Goal: Information Seeking & Learning: Learn about a topic

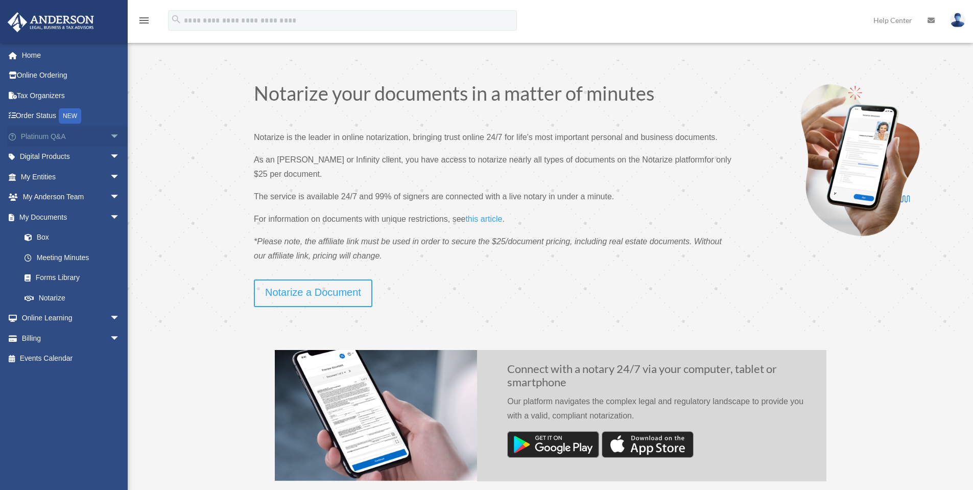
click at [110, 134] on span "arrow_drop_down" at bounding box center [120, 136] width 20 height 21
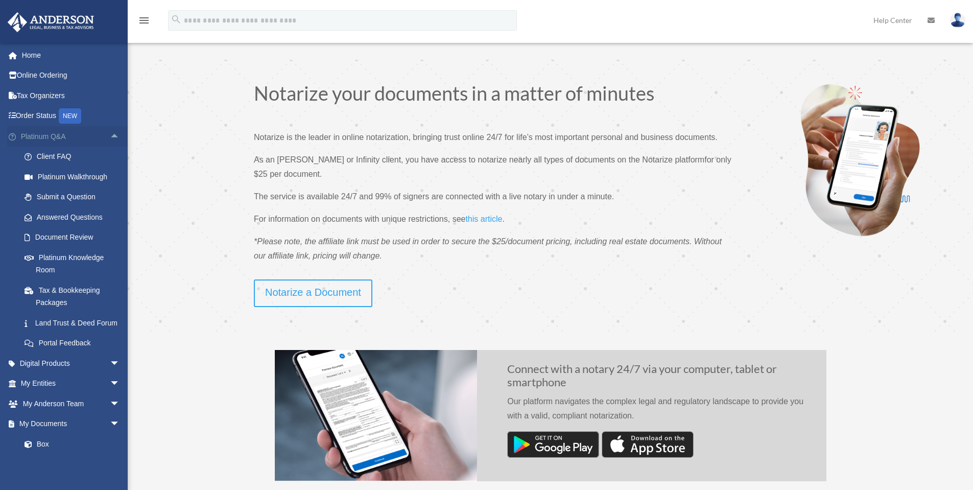
click at [110, 137] on span "arrow_drop_up" at bounding box center [120, 136] width 20 height 21
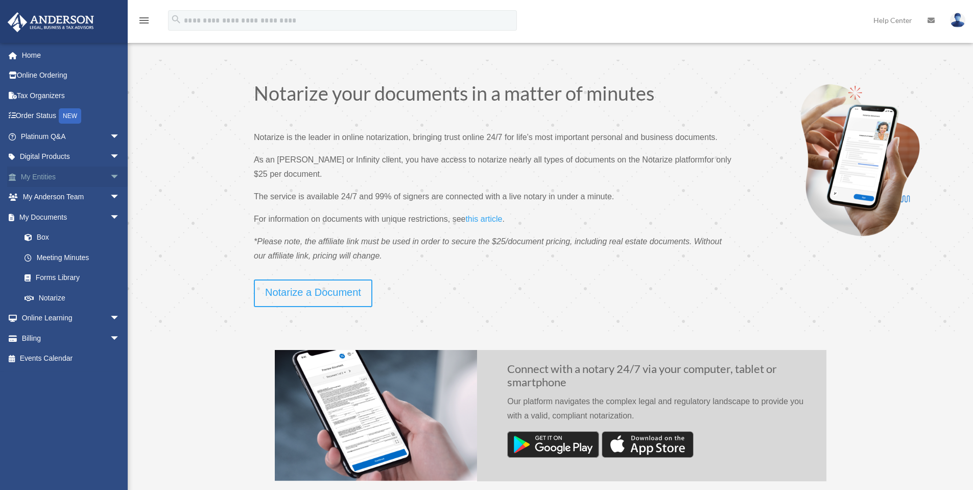
click at [110, 175] on span "arrow_drop_down" at bounding box center [120, 176] width 20 height 21
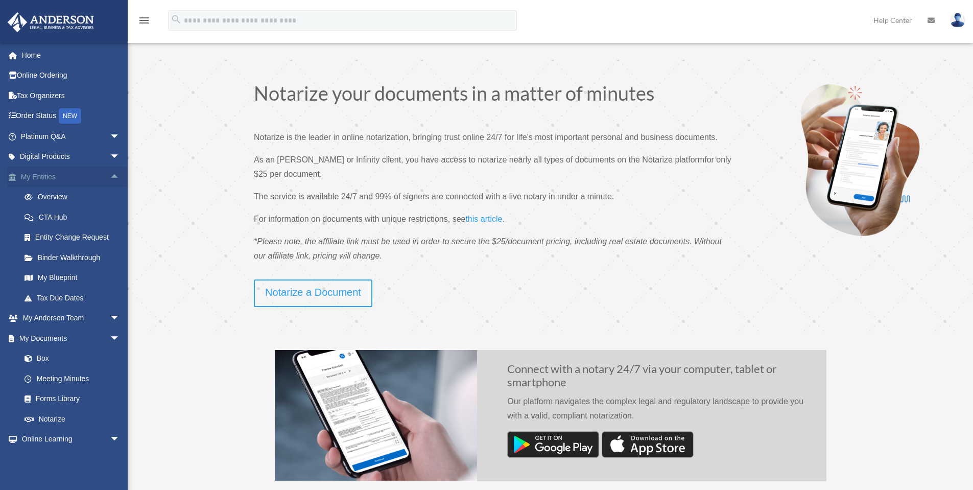
click at [110, 177] on span "arrow_drop_up" at bounding box center [120, 176] width 20 height 21
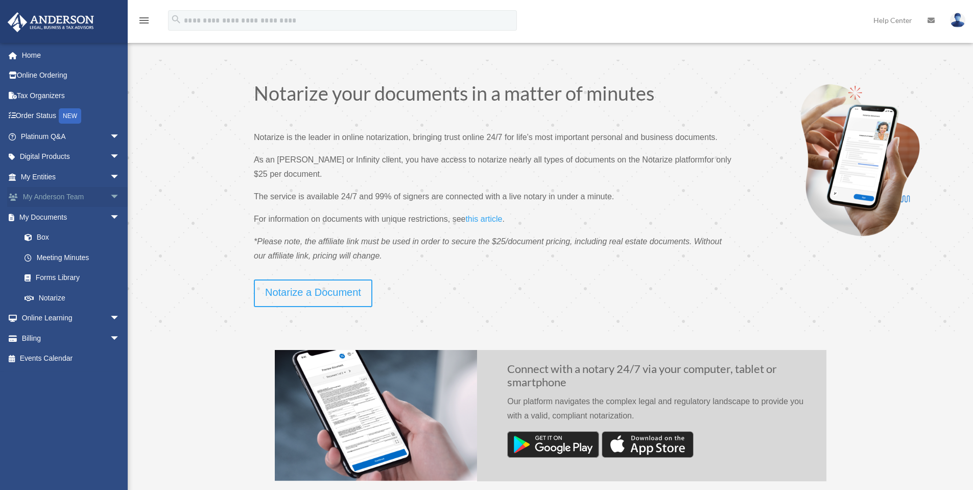
click at [110, 197] on span "arrow_drop_down" at bounding box center [120, 197] width 20 height 21
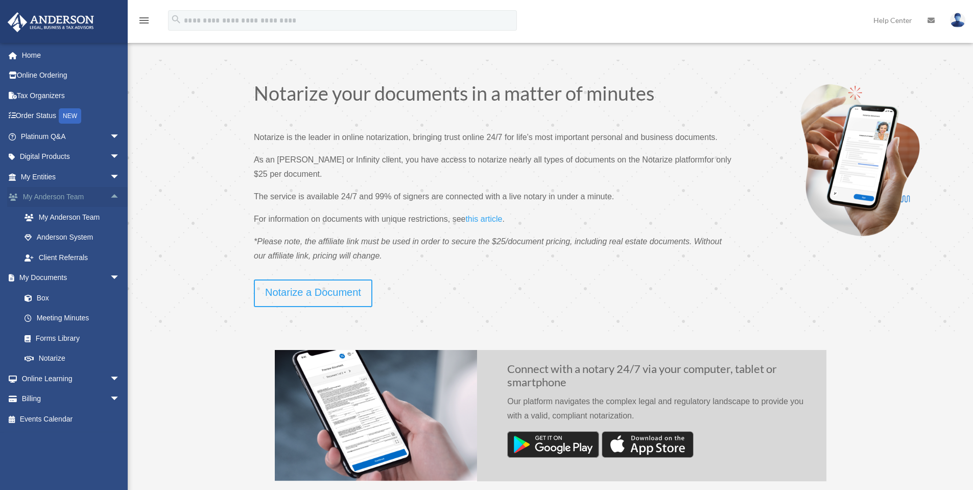
click at [110, 197] on span "arrow_drop_up" at bounding box center [120, 197] width 20 height 21
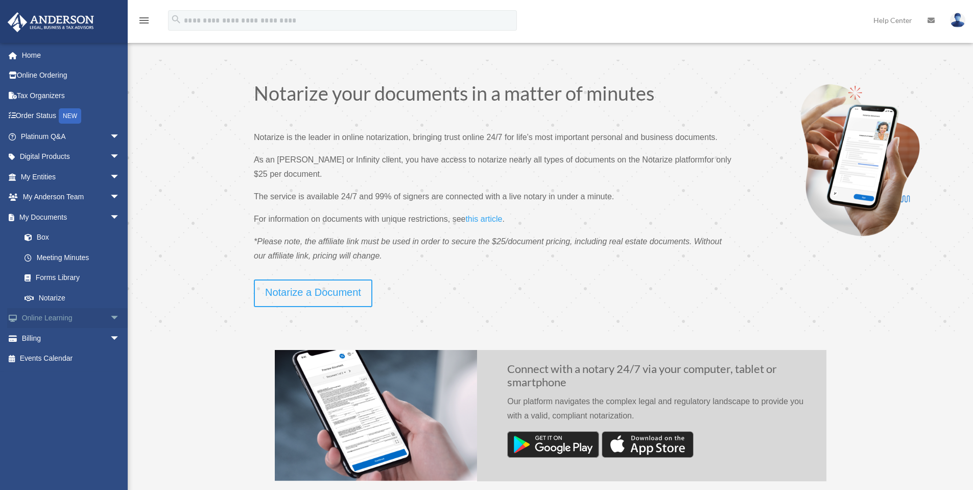
click at [110, 314] on span "arrow_drop_down" at bounding box center [120, 318] width 20 height 21
click at [59, 337] on link "Courses" at bounding box center [74, 338] width 121 height 20
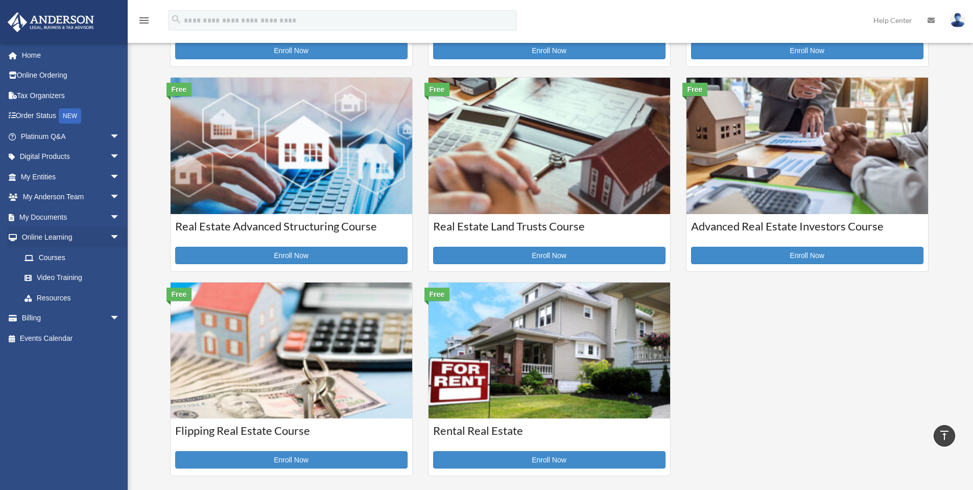
scroll to position [170, 0]
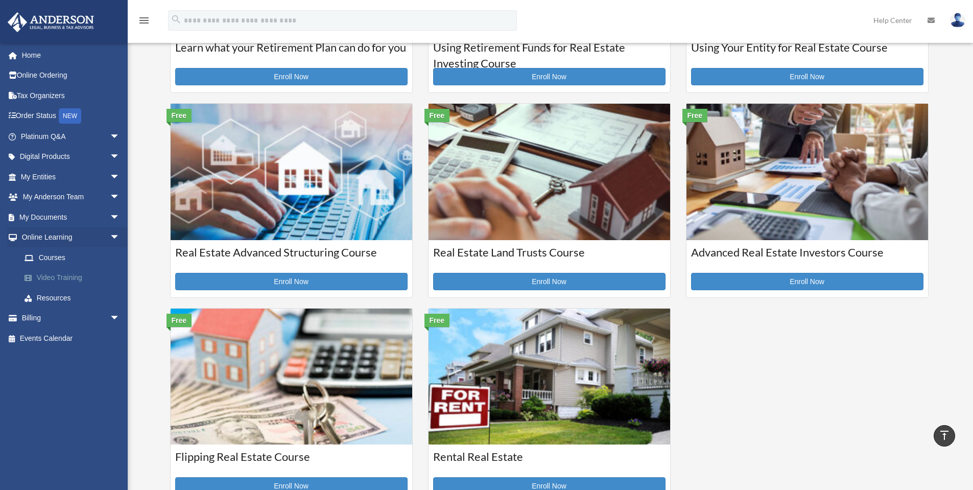
click at [60, 274] on link "Video Training" at bounding box center [74, 278] width 121 height 20
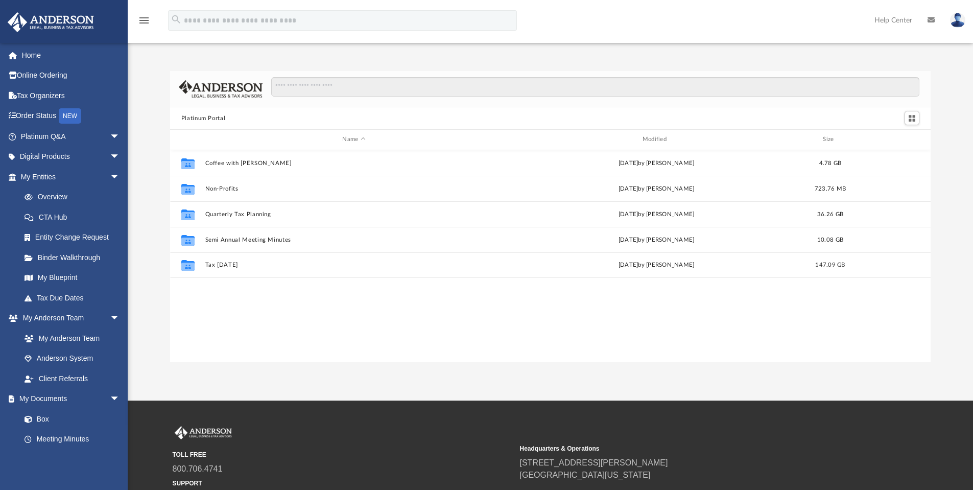
scroll to position [225, 753]
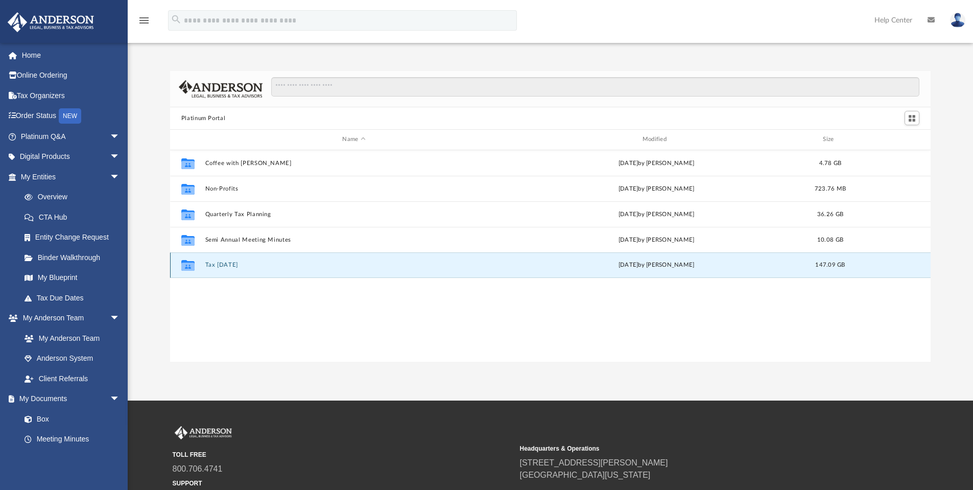
click at [228, 263] on button "Tax Tuesday" at bounding box center [354, 264] width 298 height 7
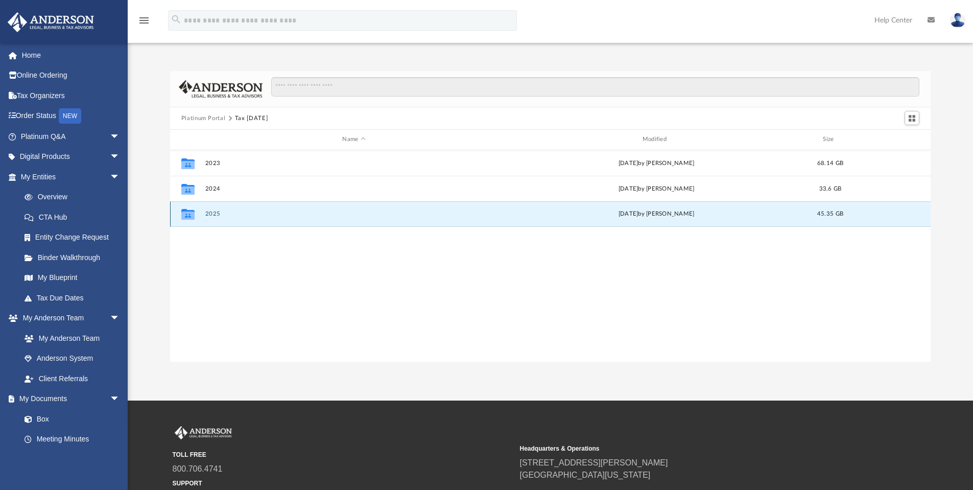
click at [217, 215] on button "2025" at bounding box center [354, 213] width 298 height 7
click at [206, 214] on button "2025" at bounding box center [354, 213] width 298 height 7
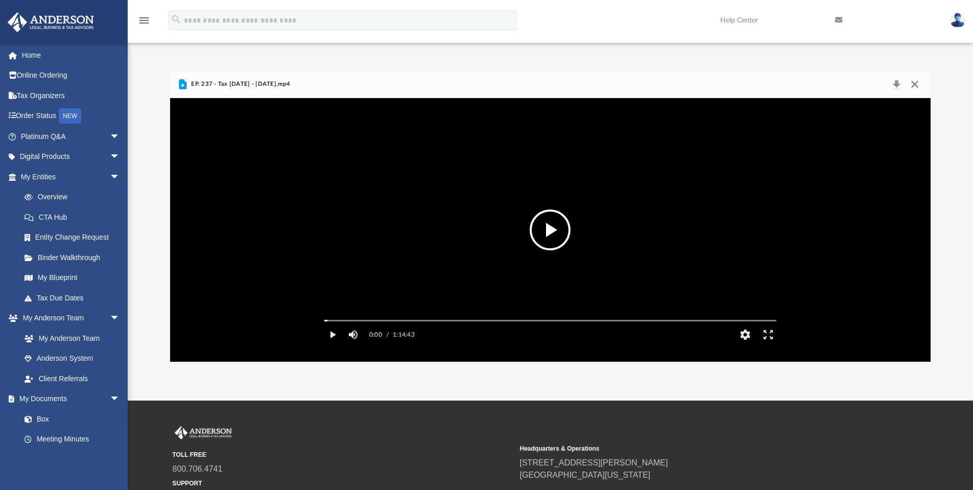
click at [912, 83] on button "Close" at bounding box center [914, 84] width 18 height 14
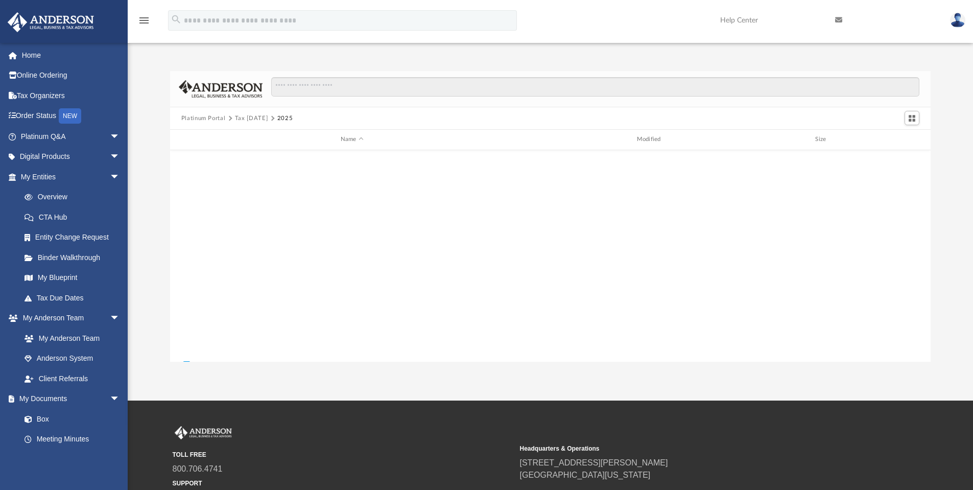
scroll to position [248, 0]
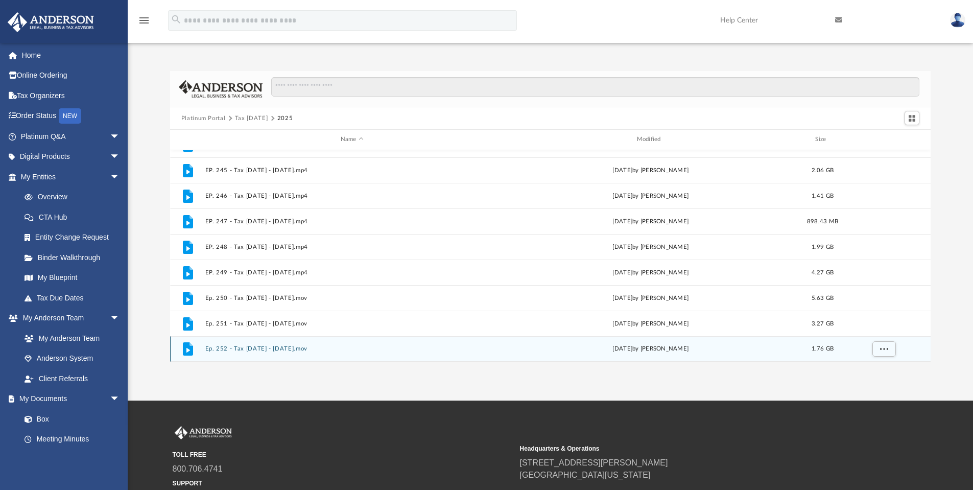
click at [405, 347] on button "Ep. 252 - Tax Tuesday - September 19th, 2025.mov" at bounding box center [352, 348] width 294 height 7
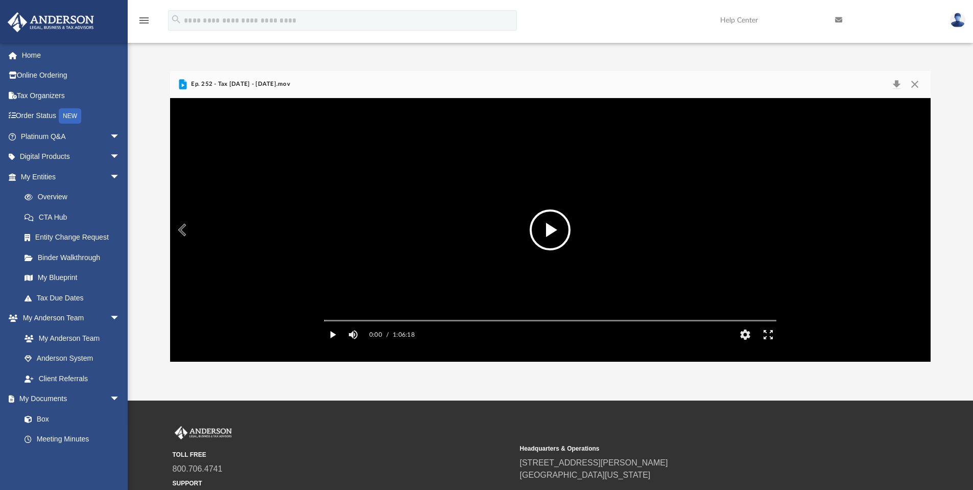
click at [330, 345] on button "Play" at bounding box center [332, 334] width 23 height 20
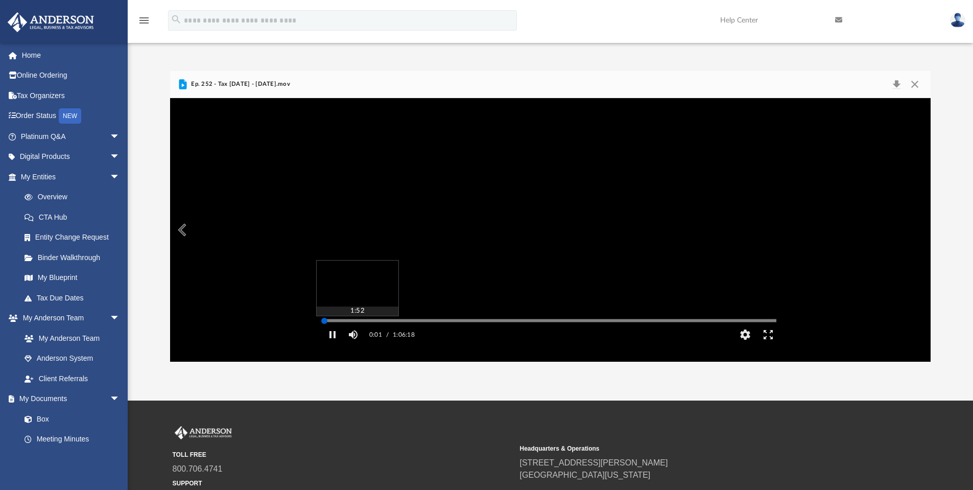
click at [337, 324] on div "Media Slider" at bounding box center [550, 320] width 468 height 8
click at [346, 335] on div "Autoplay Disabled Speed Normal Quality Auto Subtitles/CC Off Audio Autoplay Dis…" at bounding box center [550, 230] width 761 height 264
click at [367, 334] on div "Autoplay Disabled Speed Normal Quality Auto Subtitles/CC Off Audio Autoplay Dis…" at bounding box center [550, 230] width 761 height 264
click at [381, 334] on div "Autoplay Disabled Speed Normal Quality Auto Subtitles/CC Off Audio Autoplay Dis…" at bounding box center [550, 230] width 761 height 264
click at [394, 333] on div "Autoplay Disabled Speed Normal Quality Auto Subtitles/CC Off Audio Autoplay Dis…" at bounding box center [550, 230] width 761 height 264
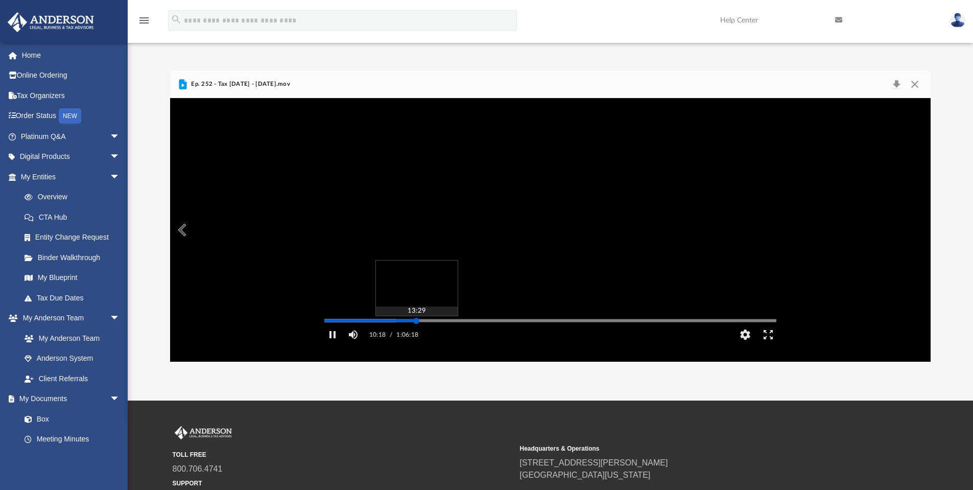
click at [416, 336] on div "Autoplay Disabled Speed Normal Quality Auto Subtitles/CC Off Audio Autoplay Dis…" at bounding box center [550, 230] width 761 height 264
click at [436, 334] on div "Autoplay Disabled Speed Normal Quality Auto Subtitles/CC Off Audio Autoplay Dis…" at bounding box center [550, 230] width 761 height 264
click at [455, 334] on div "Autoplay Disabled Speed Normal Quality Auto Subtitles/CC Off Audio Autoplay Dis…" at bounding box center [550, 230] width 761 height 264
click at [472, 334] on div "Autoplay Disabled Speed Normal Quality Auto Subtitles/CC Off Audio Autoplay Dis…" at bounding box center [550, 230] width 761 height 264
click at [500, 334] on div "Autoplay Disabled Speed Normal Quality Auto Subtitles/CC Off Audio Autoplay Dis…" at bounding box center [550, 230] width 761 height 264
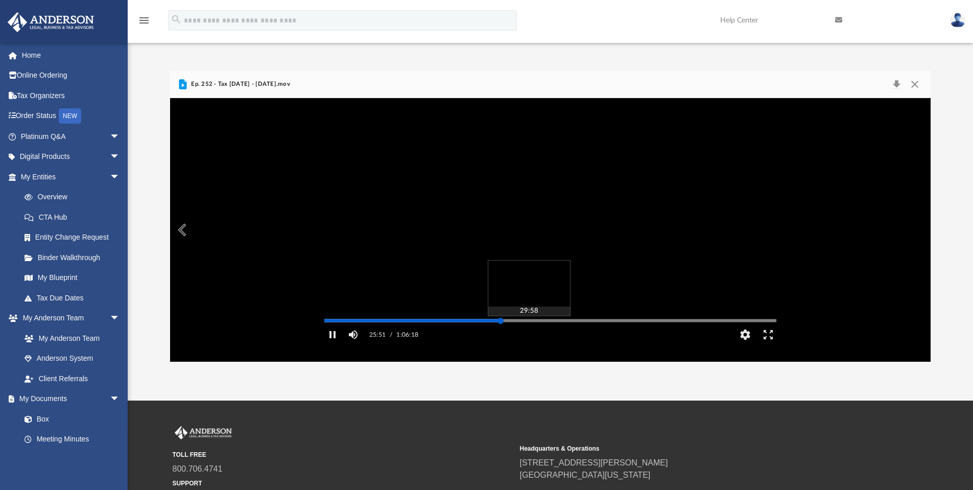
click at [529, 334] on div "Autoplay Disabled Speed Normal Quality Auto Subtitles/CC Off Audio Autoplay Dis…" at bounding box center [550, 230] width 761 height 264
click at [560, 334] on div "Autoplay Disabled Speed Normal Quality Auto Subtitles/CC Off Audio Autoplay Dis…" at bounding box center [550, 230] width 761 height 264
click at [585, 334] on div "Autoplay Disabled Speed Normal Quality Auto Subtitles/CC Off Audio Autoplay Dis…" at bounding box center [550, 230] width 761 height 264
click at [609, 334] on div "Autoplay Disabled Speed Normal Quality Auto Subtitles/CC Off Audio Autoplay Dis…" at bounding box center [550, 230] width 761 height 264
click at [626, 333] on div "Autoplay Disabled Speed Normal Quality Auto Subtitles/CC Off Audio Autoplay Dis…" at bounding box center [550, 230] width 761 height 264
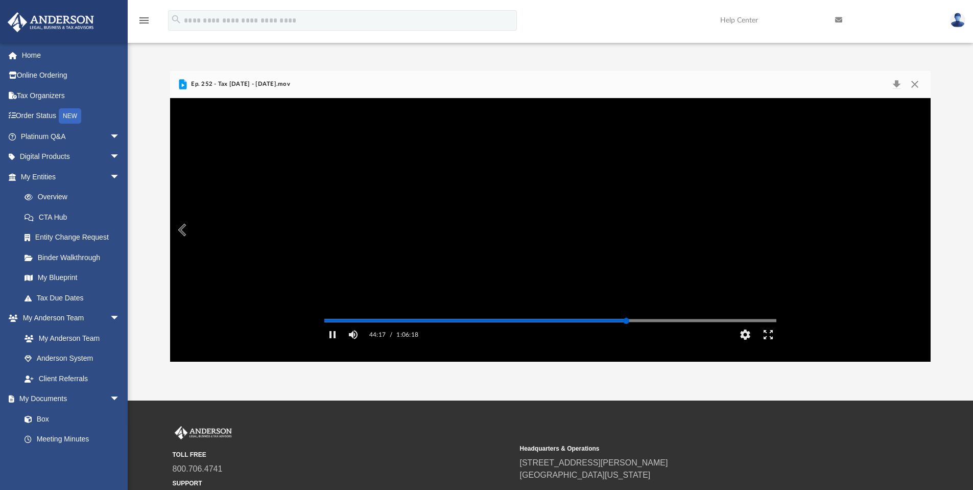
click at [647, 324] on div "Media Slider" at bounding box center [776, 320] width 452 height 8
click at [648, 334] on div "Autoplay Disabled Speed Normal Quality Auto Subtitles/CC Off Audio Autoplay Dis…" at bounding box center [550, 230] width 761 height 264
click at [686, 334] on div "Autoplay Disabled Speed Normal Quality Auto Subtitles/CC Off Audio Autoplay Dis…" at bounding box center [550, 230] width 761 height 264
click at [709, 334] on div "Autoplay Disabled Speed Normal Quality Auto Subtitles/CC Off Audio Autoplay Dis…" at bounding box center [550, 230] width 761 height 264
click at [748, 334] on div "Autoplay Disabled Speed Normal Quality Auto Subtitles/CC Off Audio Autoplay Dis…" at bounding box center [550, 230] width 761 height 264
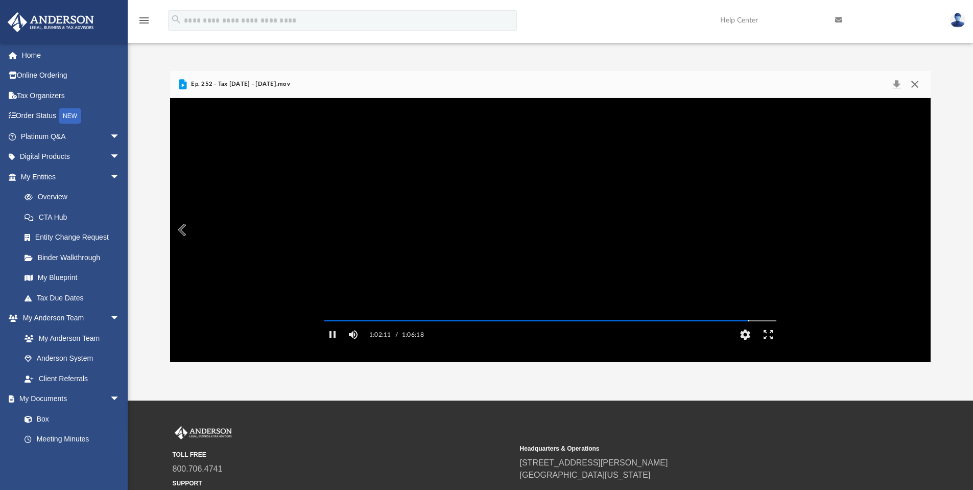
click at [914, 85] on button "Close" at bounding box center [914, 84] width 18 height 14
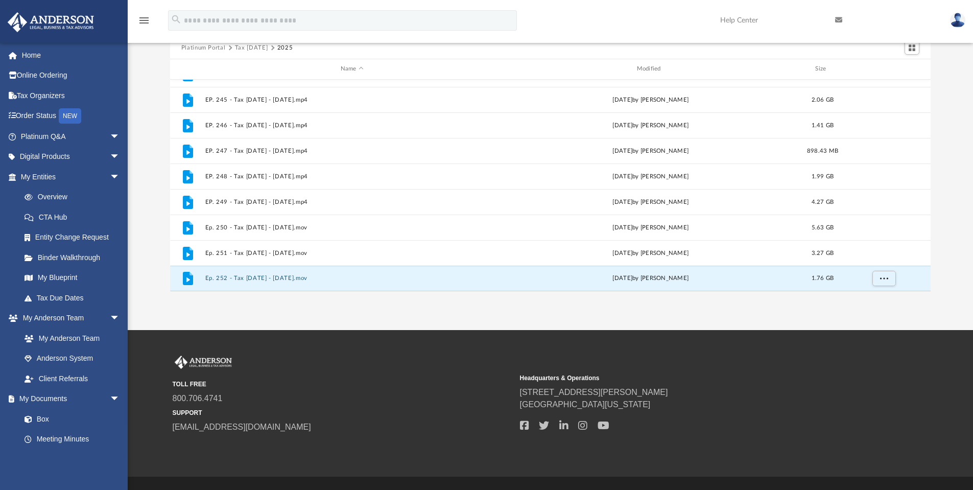
scroll to position [93, 0]
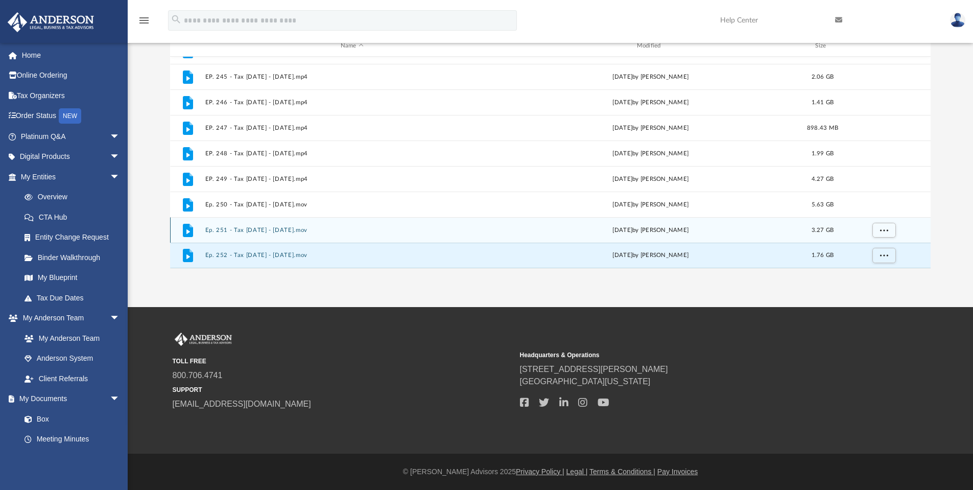
click at [363, 230] on button "Ep. 251 - Tax Tuesday - August 26th, 2025.mov" at bounding box center [352, 230] width 294 height 7
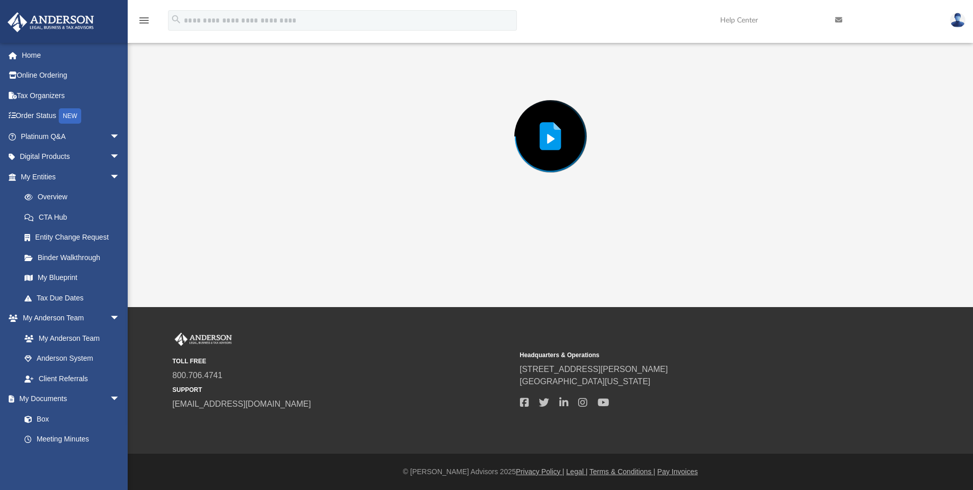
scroll to position [71, 0]
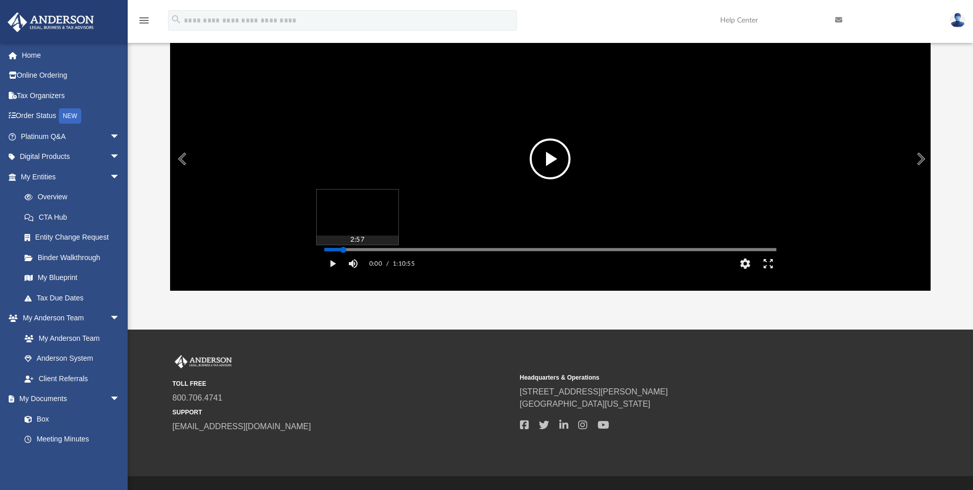
click at [343, 250] on div "Media Slider" at bounding box center [550, 250] width 452 height 2
click at [358, 250] on div "Media Slider" at bounding box center [550, 250] width 452 height 2
click at [377, 250] on div "Media Slider" at bounding box center [550, 250] width 452 height 2
click at [416, 250] on div "Media Slider" at bounding box center [550, 250] width 452 height 2
click at [461, 250] on div "Media Slider" at bounding box center [550, 250] width 452 height 2
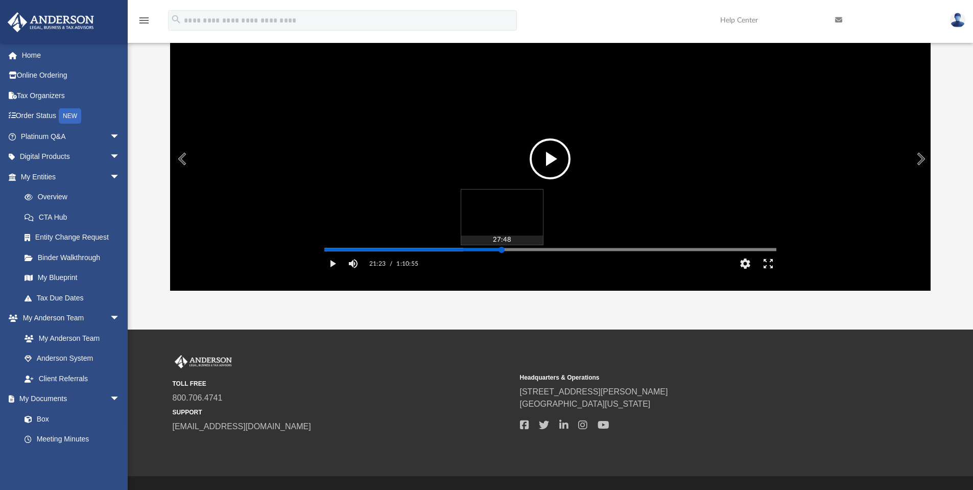
click at [501, 250] on div "Media Slider" at bounding box center [550, 250] width 452 height 2
click at [542, 250] on div "Media Slider" at bounding box center [550, 250] width 452 height 2
click at [571, 250] on div "Media Slider" at bounding box center [550, 250] width 452 height 2
click at [601, 250] on div "Media Slider" at bounding box center [550, 250] width 452 height 2
click at [641, 250] on div "Media Slider" at bounding box center [550, 250] width 452 height 2
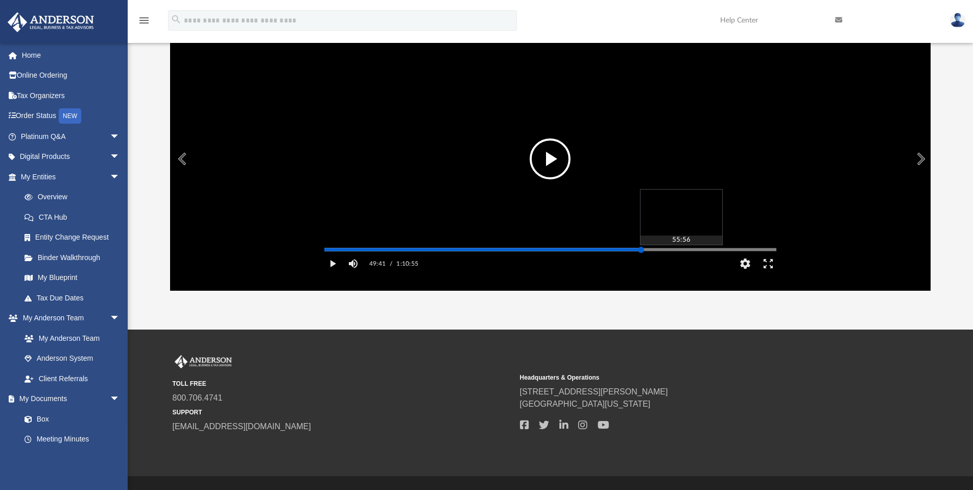
click at [681, 250] on div "Media Slider" at bounding box center [550, 250] width 452 height 2
click at [717, 250] on div "Media Slider" at bounding box center [550, 250] width 452 height 2
click at [747, 250] on div "Media Slider" at bounding box center [550, 250] width 452 height 2
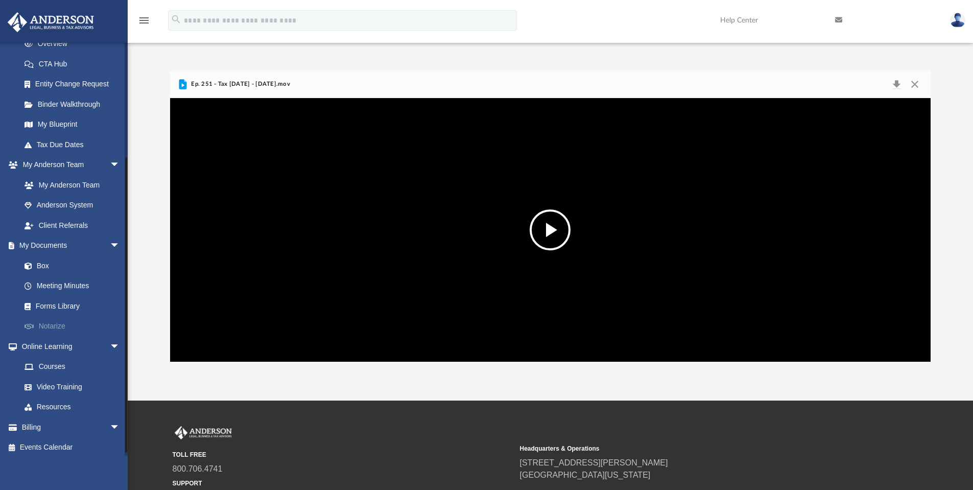
scroll to position [157, 0]
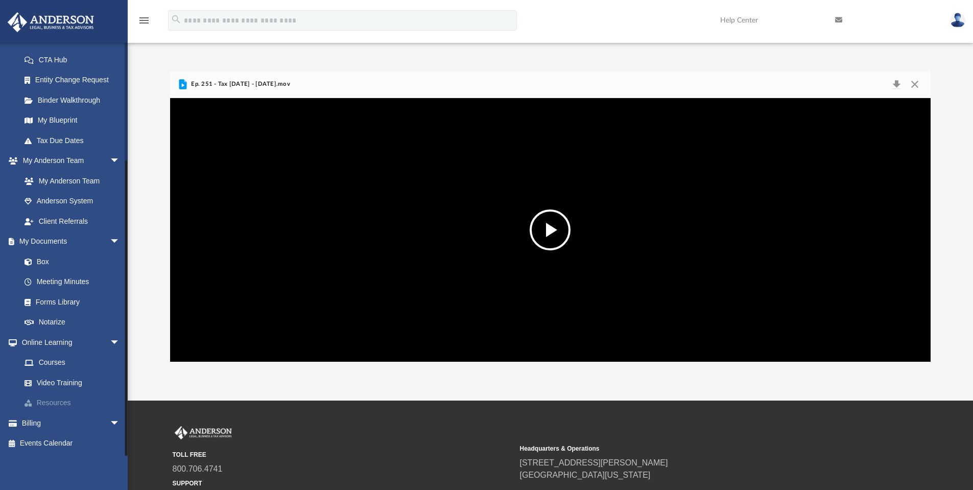
click at [58, 400] on link "Resources" at bounding box center [74, 403] width 121 height 20
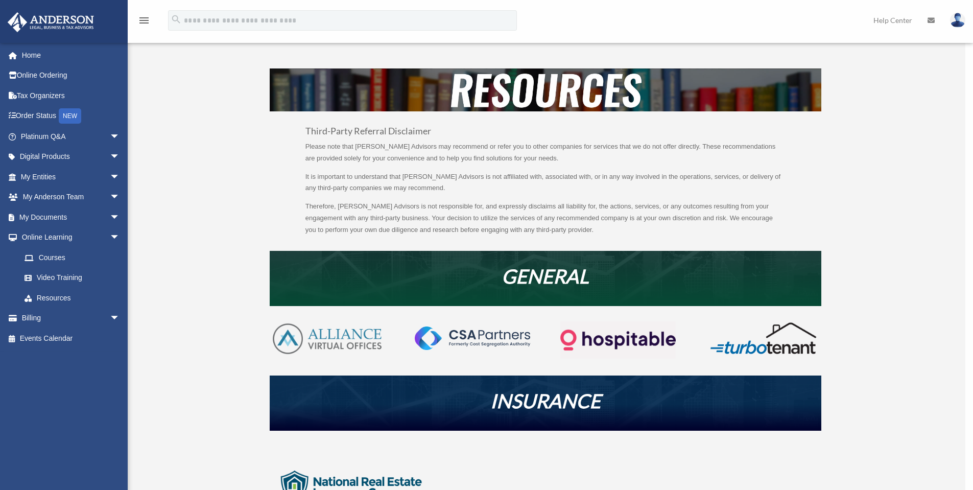
scroll to position [68, 0]
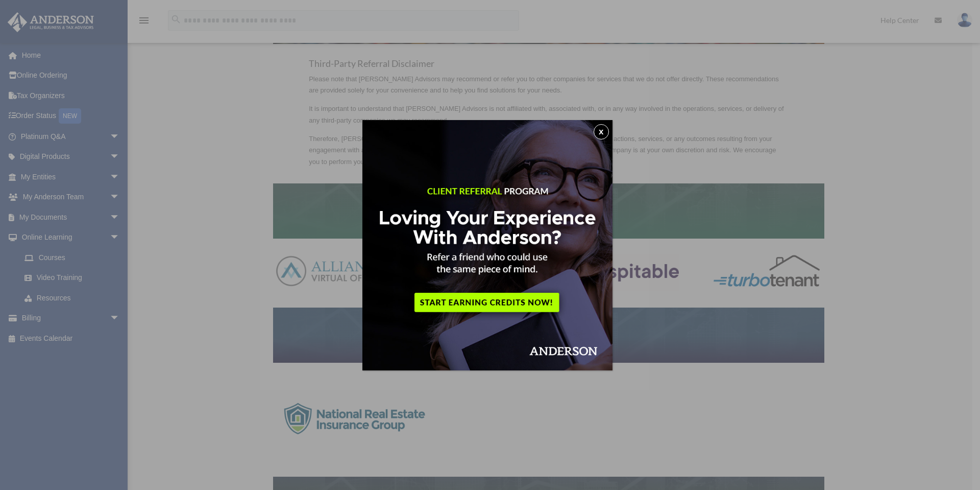
click at [604, 133] on button "x" at bounding box center [601, 131] width 15 height 15
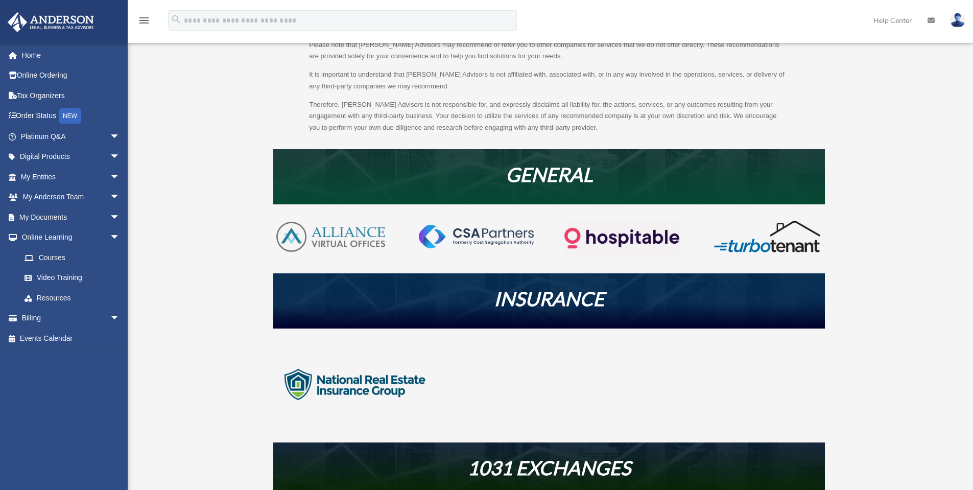
scroll to position [85, 0]
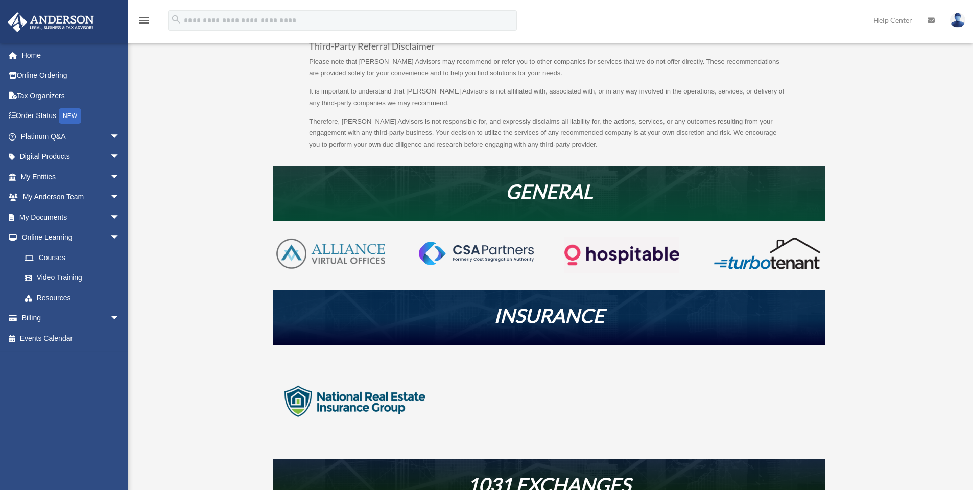
click at [346, 257] on img at bounding box center [330, 253] width 115 height 35
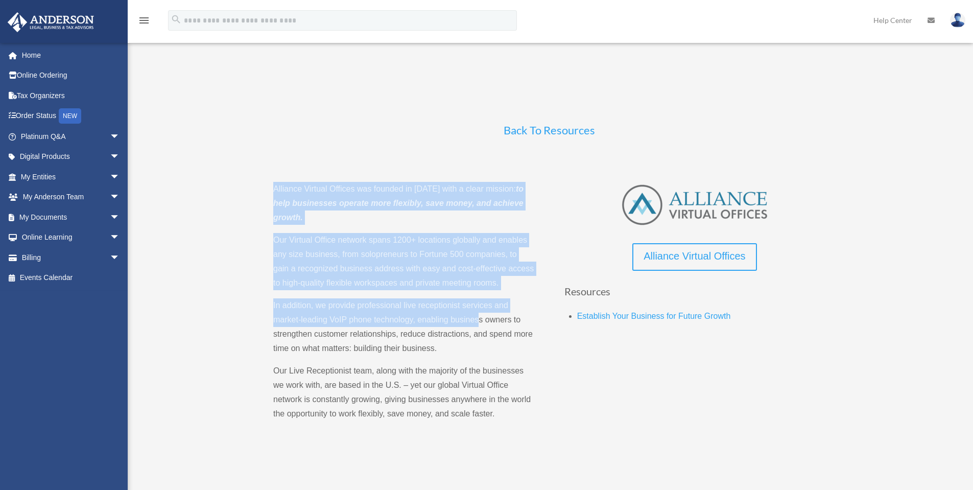
drag, startPoint x: 272, startPoint y: 189, endPoint x: 477, endPoint y: 324, distance: 245.9
click at [477, 324] on div "Back To Resources Alliance Virtual Offices was founded in [DATE] with a clear m…" at bounding box center [548, 279] width 763 height 420
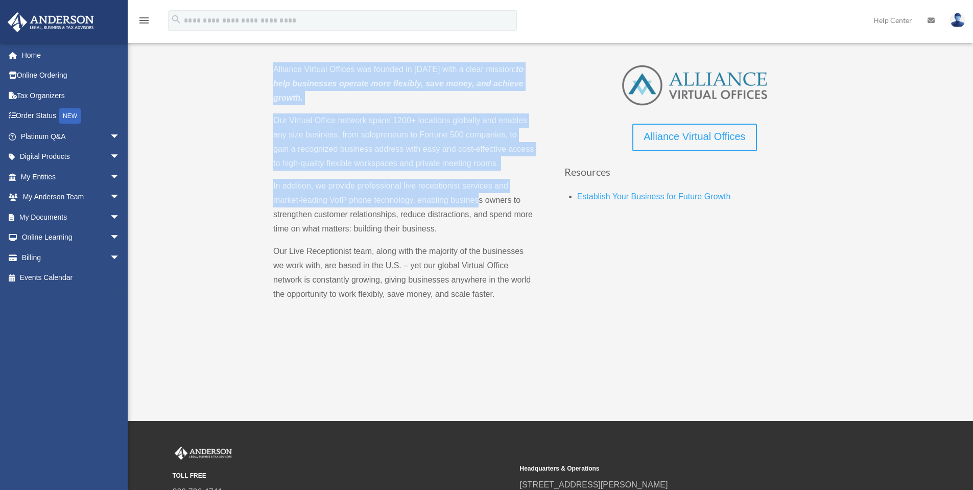
scroll to position [17, 0]
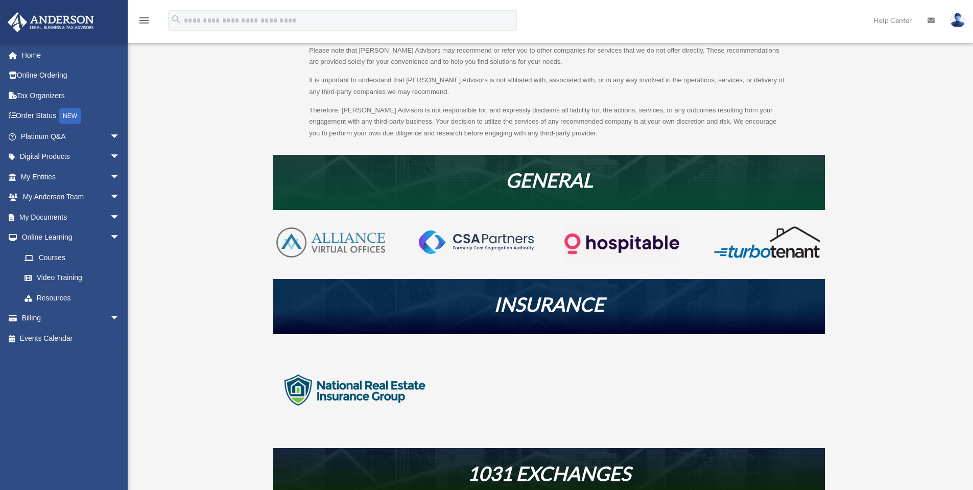
scroll to position [102, 0]
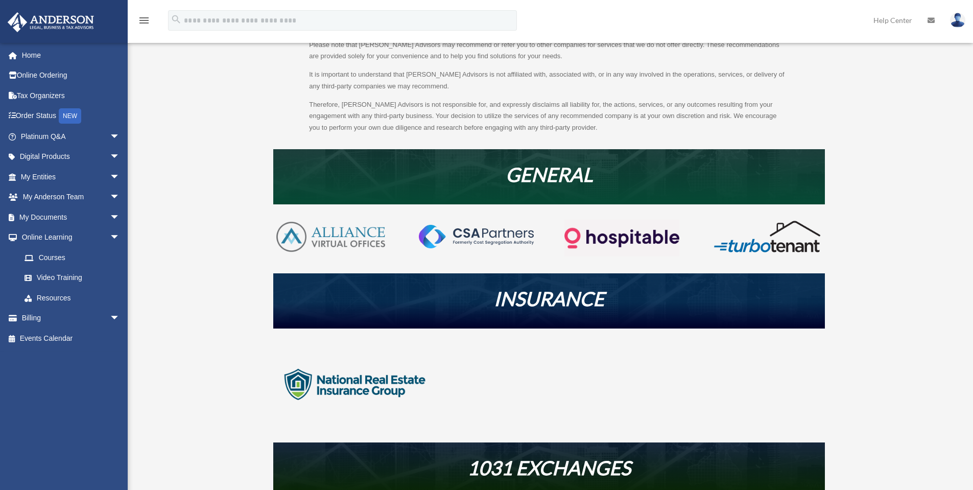
click at [623, 236] on img at bounding box center [621, 238] width 115 height 37
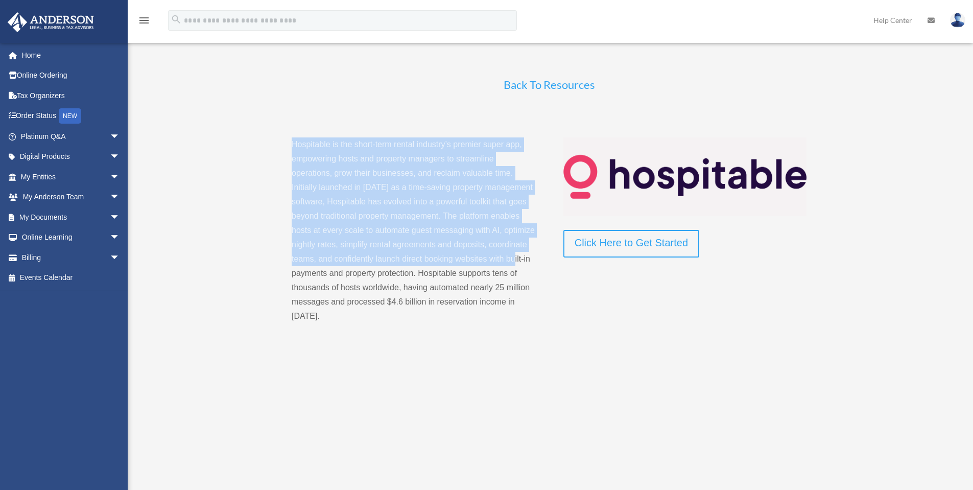
drag, startPoint x: 284, startPoint y: 149, endPoint x: 518, endPoint y: 257, distance: 257.9
click at [518, 257] on div "Hospitable is the short-term rental industry’s premier super app, empowering ho…" at bounding box center [549, 230] width 552 height 219
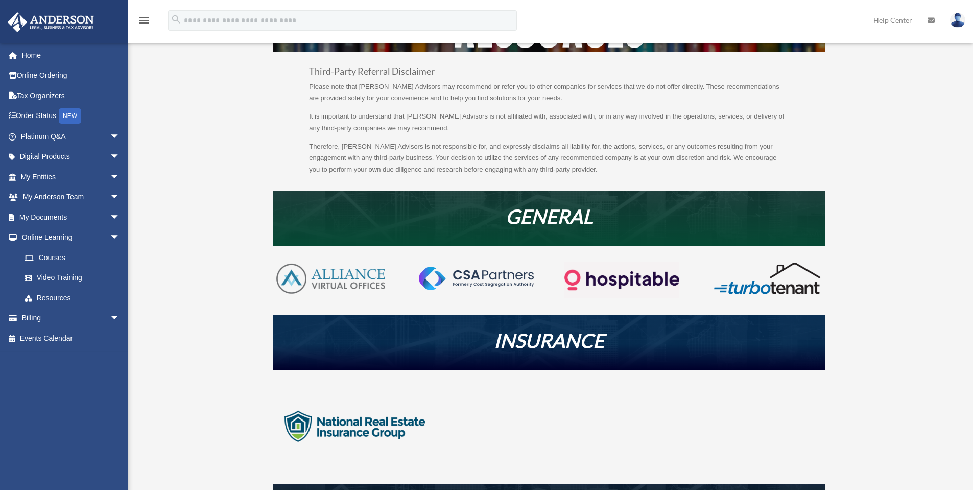
scroll to position [34, 0]
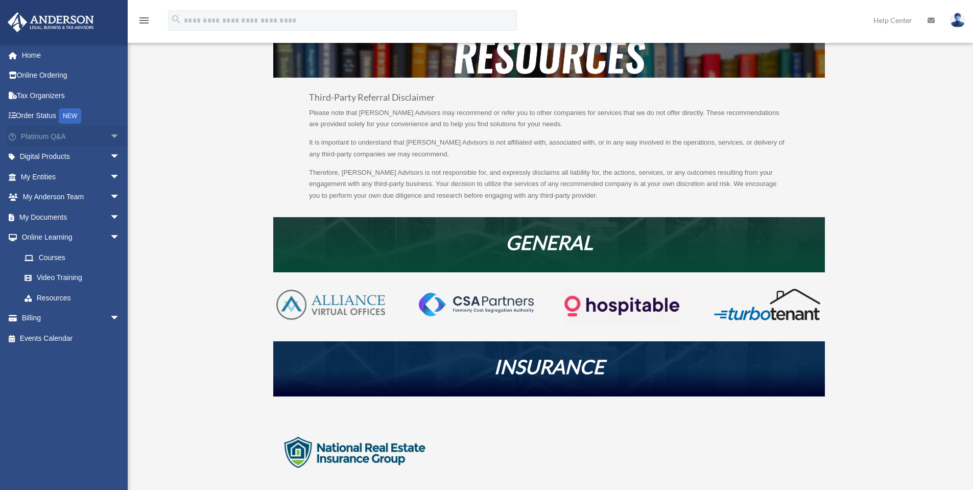
click at [110, 137] on span "arrow_drop_down" at bounding box center [120, 136] width 20 height 21
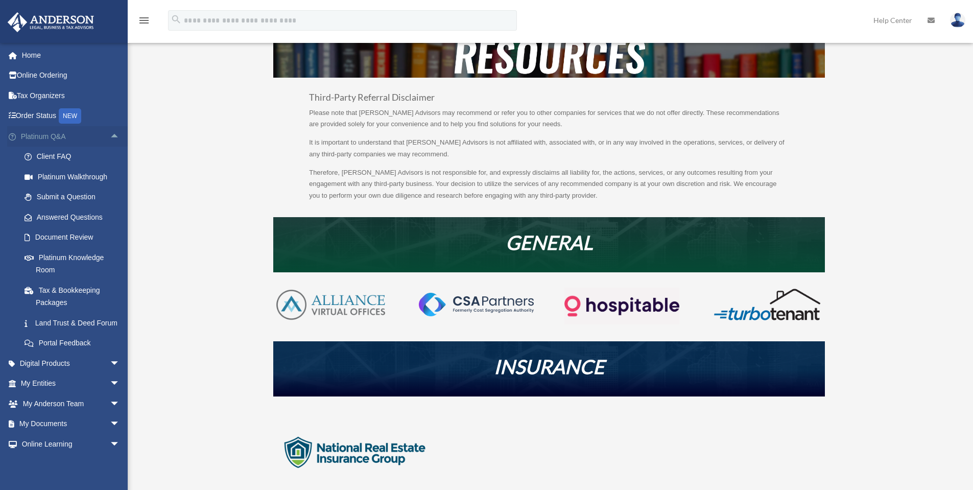
click at [110, 137] on span "arrow_drop_up" at bounding box center [120, 136] width 20 height 21
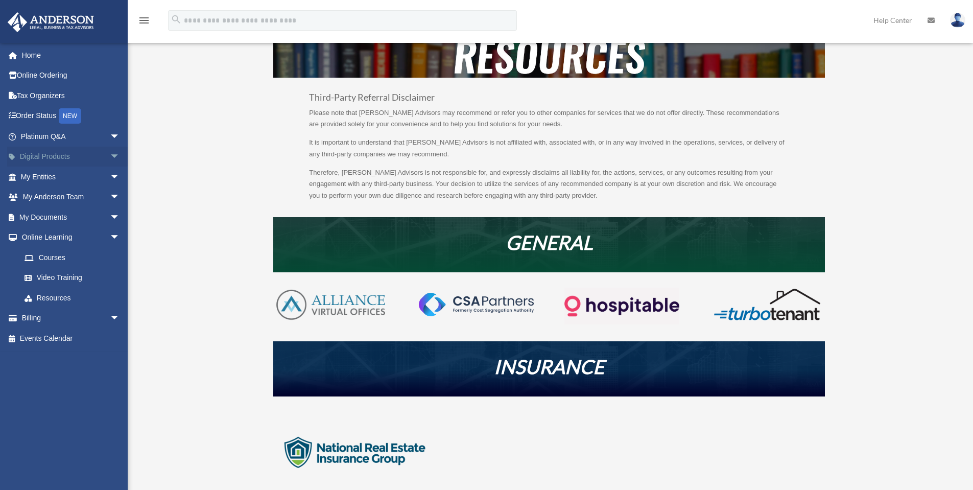
click at [110, 156] on span "arrow_drop_down" at bounding box center [120, 157] width 20 height 21
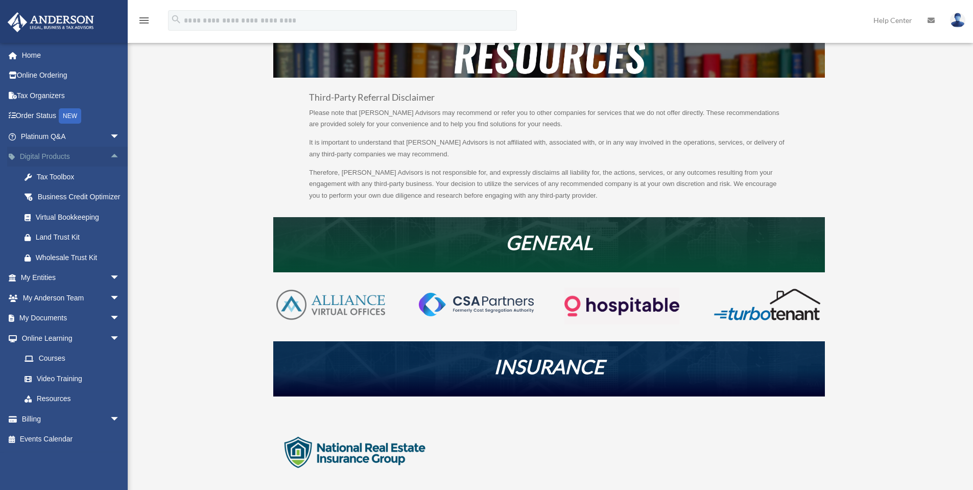
click at [110, 155] on span "arrow_drop_up" at bounding box center [120, 157] width 20 height 21
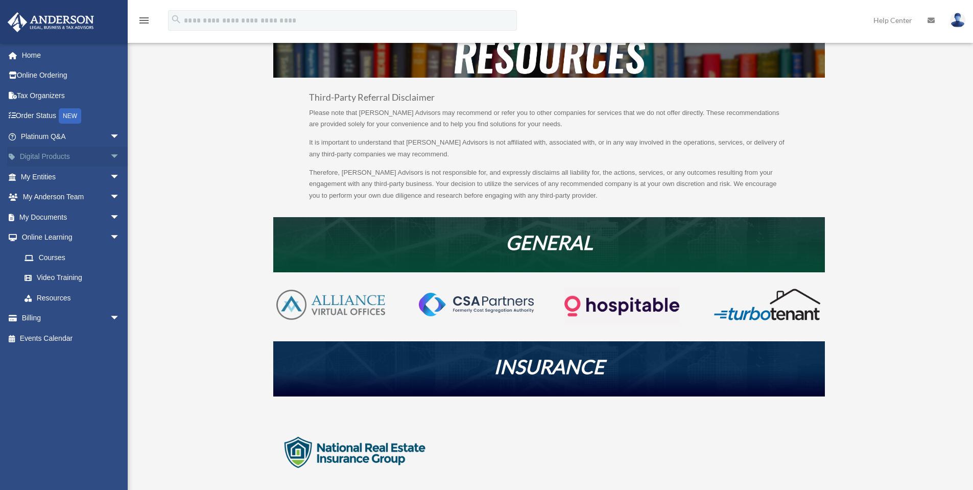
click at [110, 154] on span "arrow_drop_down" at bounding box center [120, 157] width 20 height 21
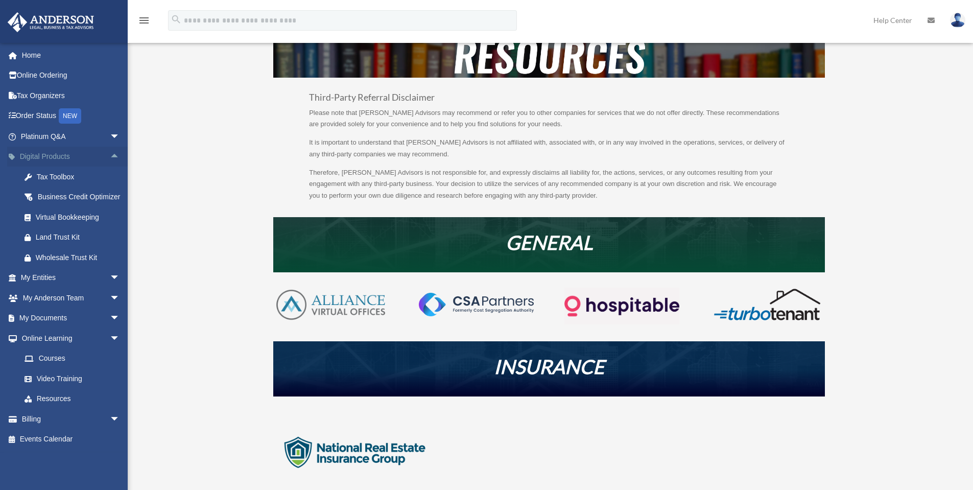
click at [110, 154] on span "arrow_drop_up" at bounding box center [120, 157] width 20 height 21
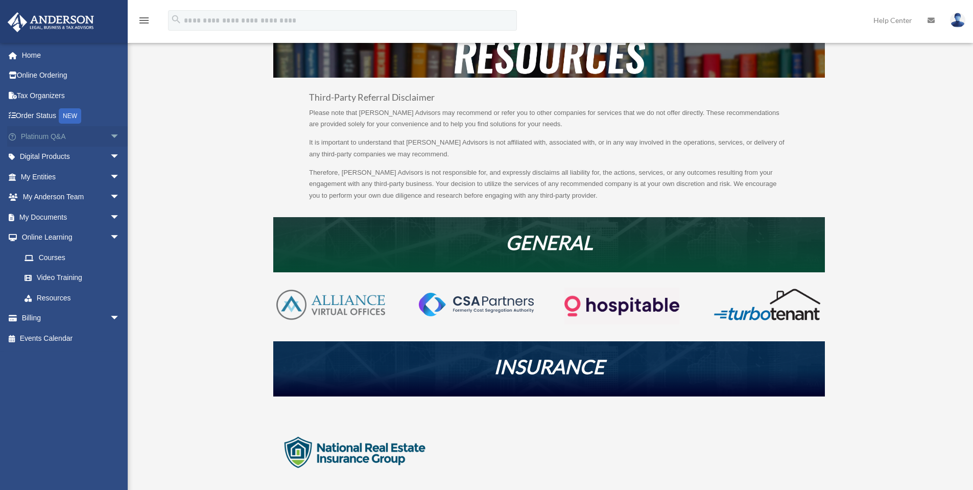
click at [110, 139] on span "arrow_drop_down" at bounding box center [120, 136] width 20 height 21
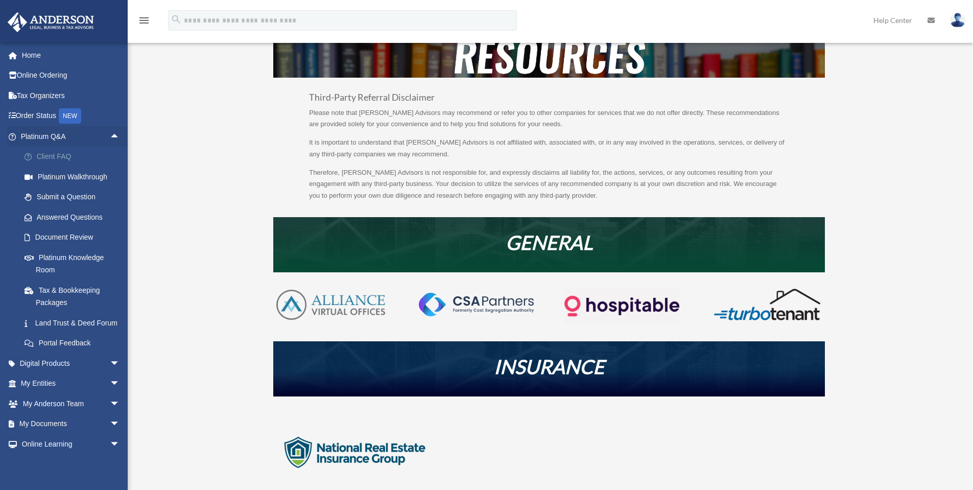
click at [68, 153] on link "Client FAQ" at bounding box center [74, 157] width 121 height 20
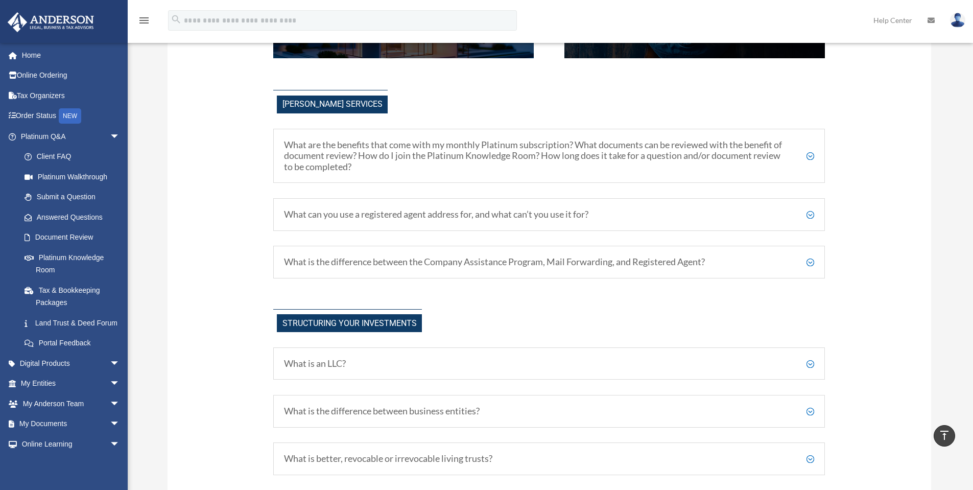
scroll to position [323, 0]
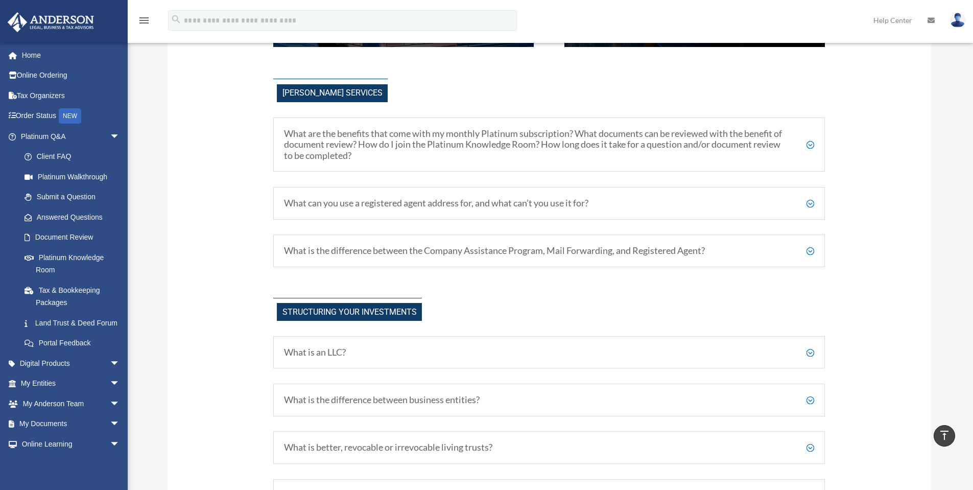
click at [818, 204] on div "What can you use a registered agent address for, and what can’t you use it for?…" at bounding box center [549, 203] width 552 height 33
click at [807, 203] on h5 "What can you use a registered agent address for, and what can’t you use it for?" at bounding box center [549, 203] width 530 height 11
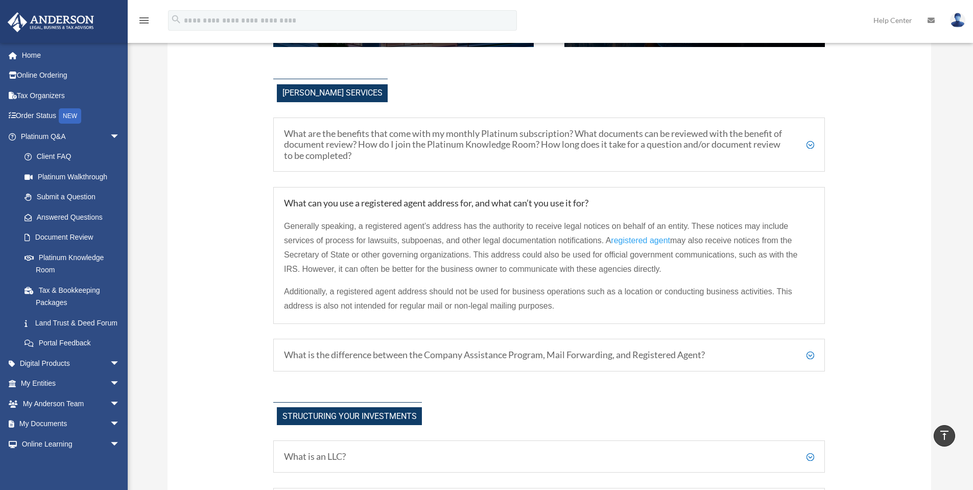
drag, startPoint x: 387, startPoint y: 227, endPoint x: 794, endPoint y: 263, distance: 408.1
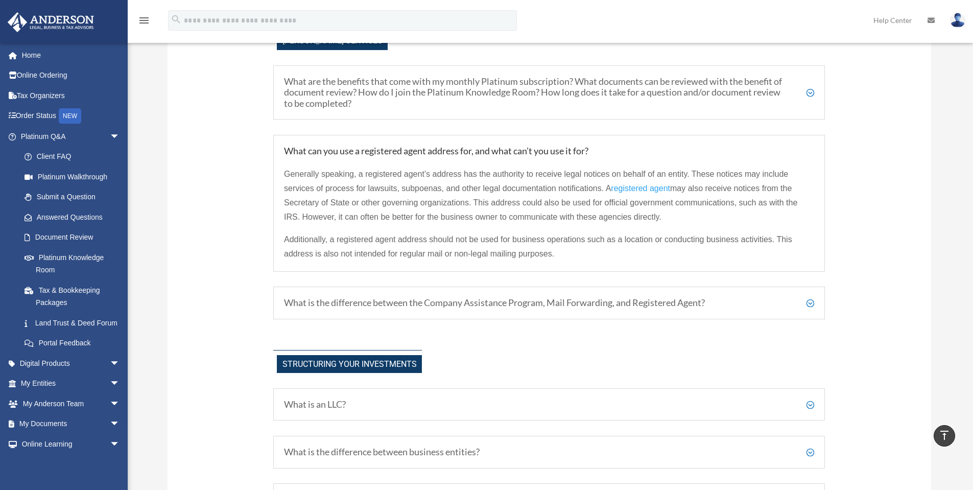
scroll to position [392, 0]
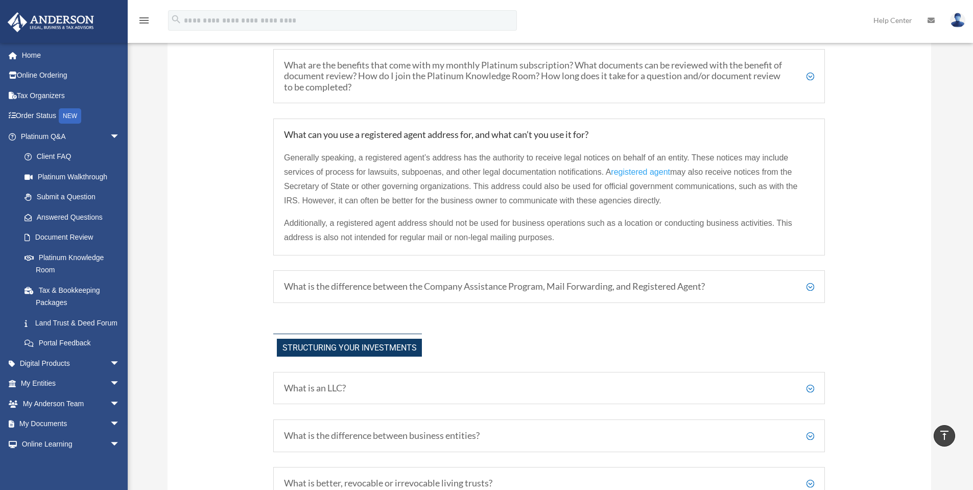
click at [524, 190] on span "may also receive notices from the Secretary of State or other governing organiz…" at bounding box center [540, 185] width 513 height 37
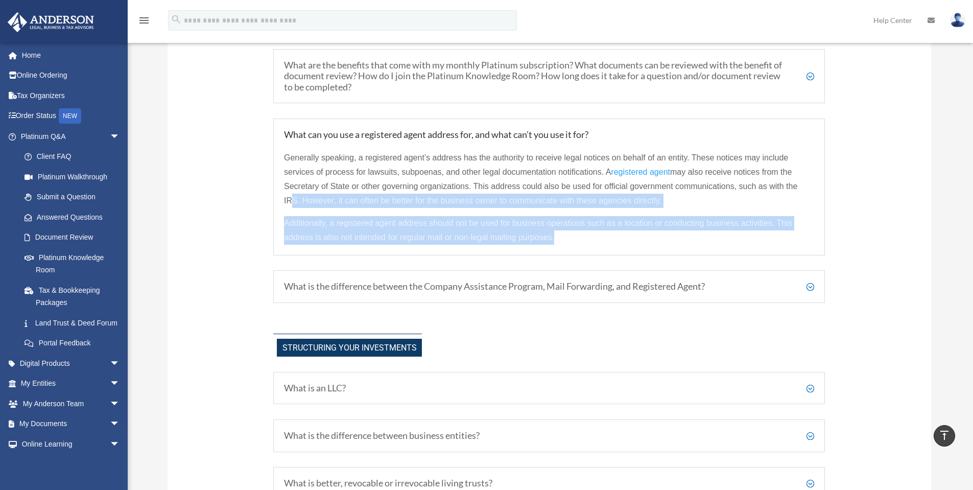
drag, startPoint x: 288, startPoint y: 197, endPoint x: 669, endPoint y: 242, distance: 383.5
click at [669, 242] on div "Generally speaking, a registered agent’s address has the authority to receive l…" at bounding box center [549, 192] width 530 height 104
click at [560, 232] on p "Additionally, a registered agent address should not be used for business operat…" at bounding box center [549, 230] width 530 height 29
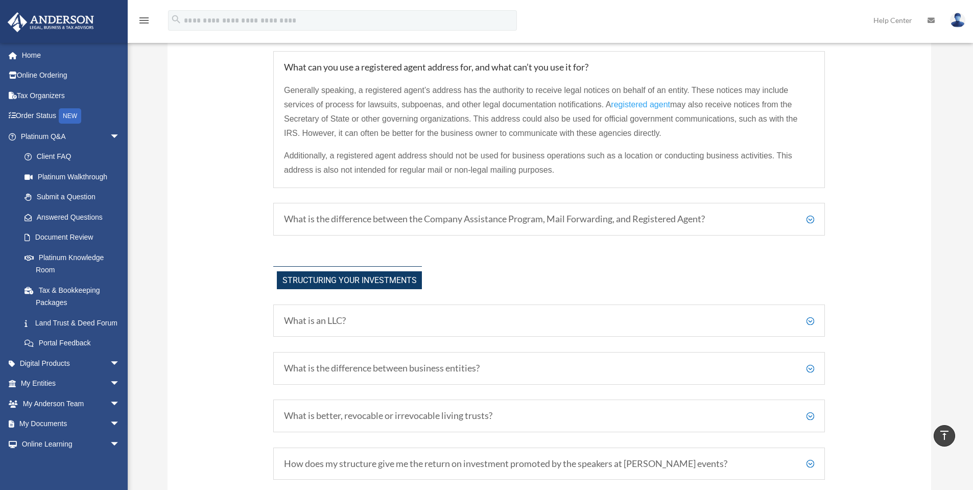
scroll to position [460, 0]
click at [809, 219] on h5 "What is the difference between the Company Assistance Program, Mail Forwarding,…" at bounding box center [549, 218] width 530 height 11
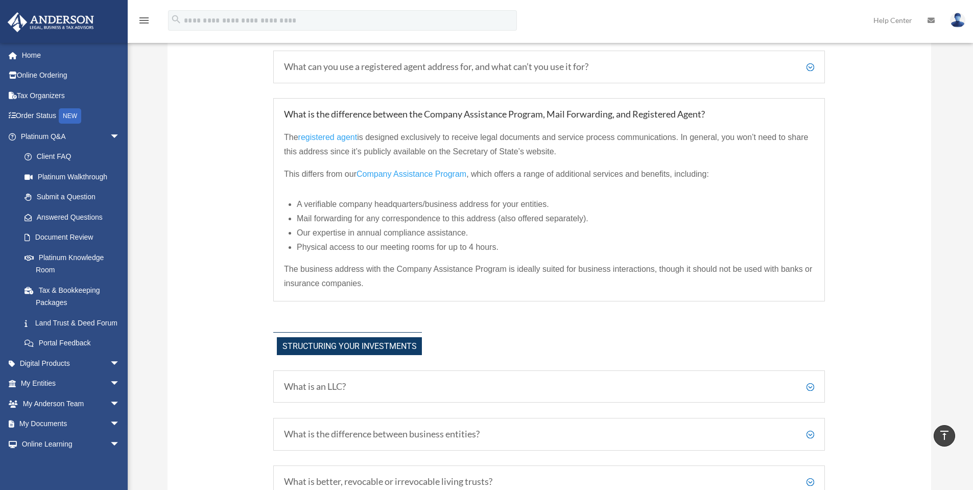
drag, startPoint x: 506, startPoint y: 137, endPoint x: 589, endPoint y: 148, distance: 84.4
click at [589, 148] on p "The registered agent is designed exclusively to receive legal documents and ser…" at bounding box center [549, 148] width 530 height 37
click at [590, 143] on p "The registered agent is designed exclusively to receive legal documents and ser…" at bounding box center [549, 148] width 530 height 37
drag, startPoint x: 279, startPoint y: 150, endPoint x: 556, endPoint y: 151, distance: 277.3
click at [556, 151] on div "What is the difference between the Company Assistance Program, Mail Forwarding,…" at bounding box center [549, 199] width 552 height 203
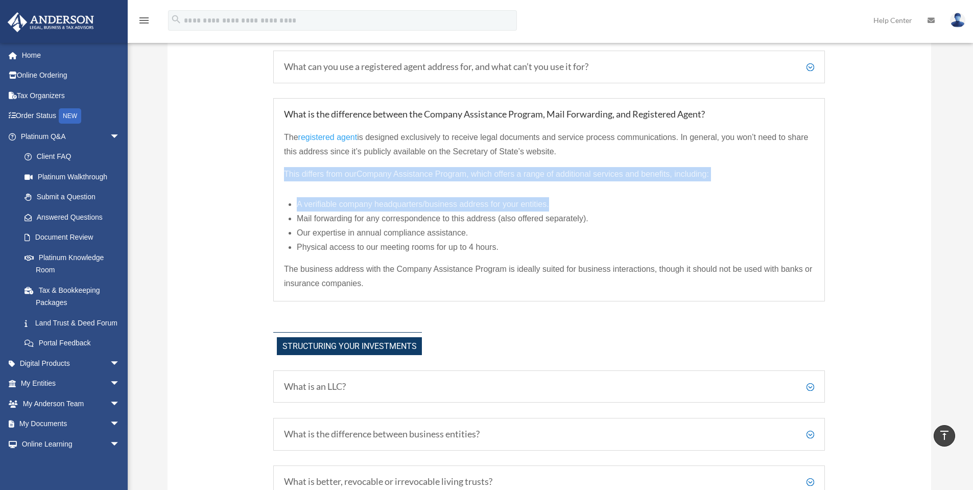
drag, startPoint x: 283, startPoint y: 177, endPoint x: 692, endPoint y: 202, distance: 410.4
click at [692, 202] on div "What is the difference between the Company Assistance Program, Mail Forwarding,…" at bounding box center [549, 199] width 552 height 203
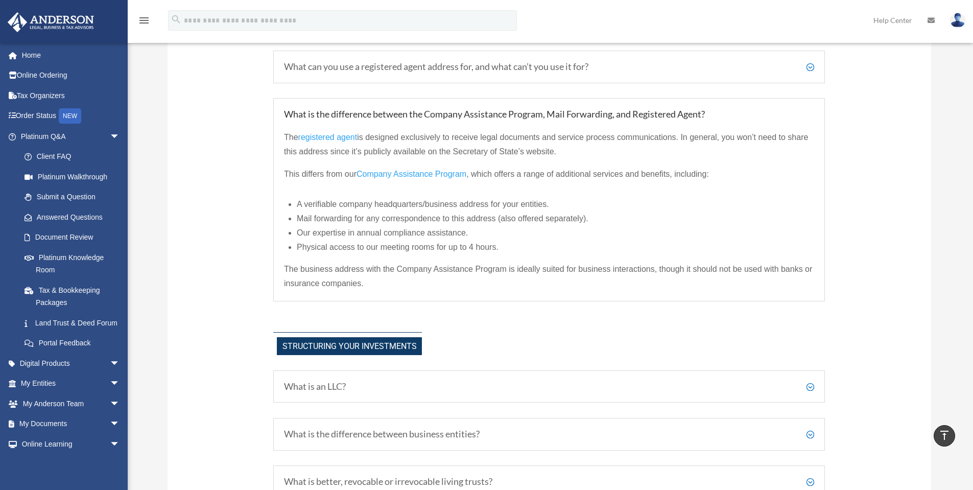
click at [511, 217] on span "Mail forwarding for any correspondence to this address (also offered separately…" at bounding box center [443, 218] width 292 height 9
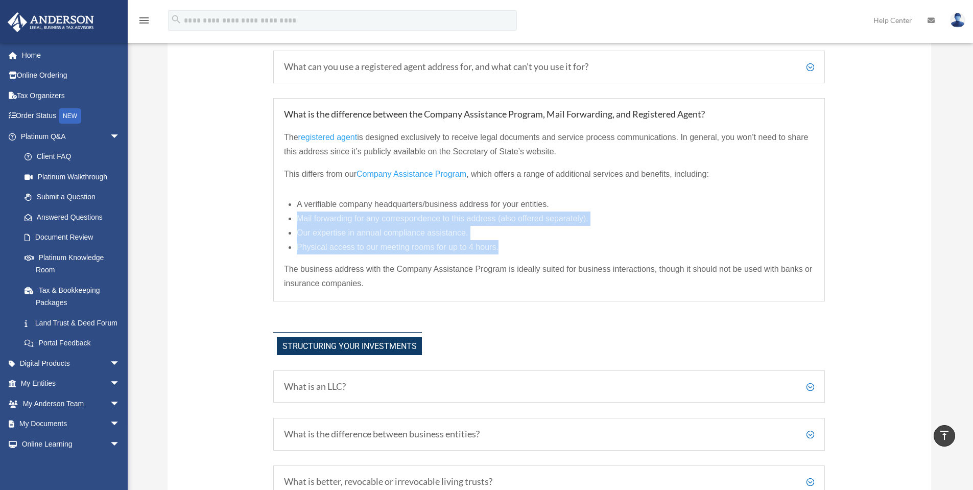
drag, startPoint x: 284, startPoint y: 218, endPoint x: 597, endPoint y: 244, distance: 314.2
click at [597, 244] on div "The registered agent is designed exclusively to receive legal documents and ser…" at bounding box center [549, 205] width 530 height 171
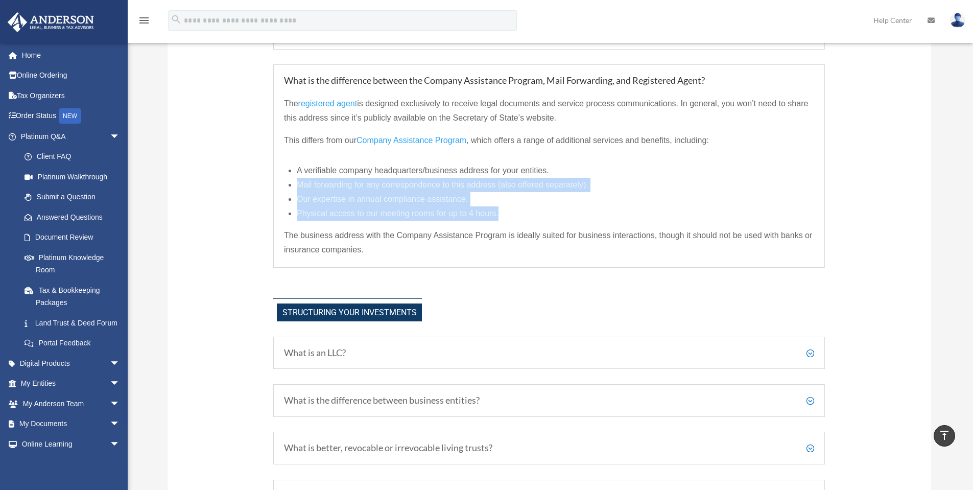
scroll to position [494, 0]
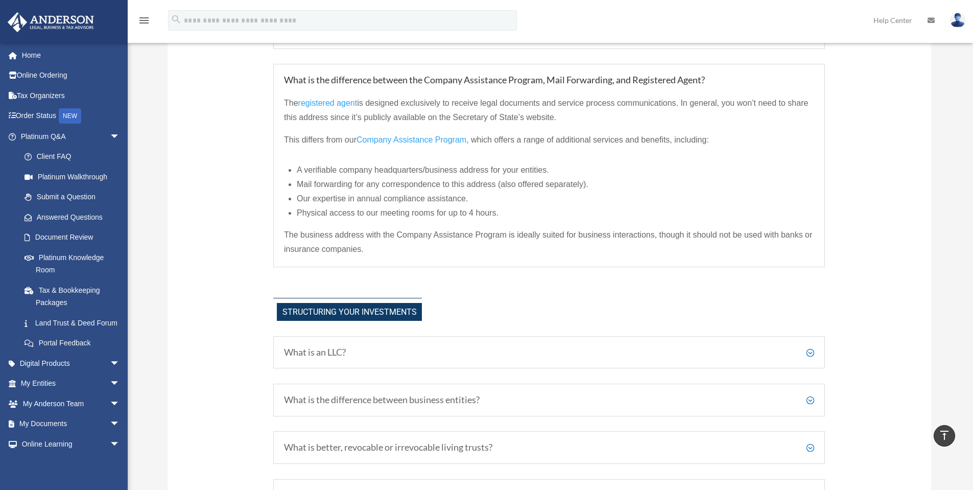
click at [461, 223] on div "The registered agent is designed exclusively to receive legal documents and ser…" at bounding box center [549, 171] width 530 height 171
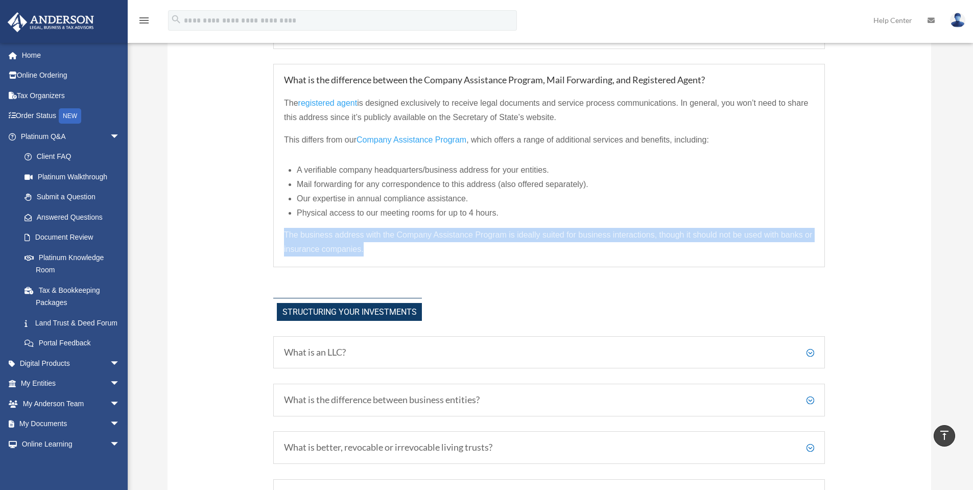
drag, startPoint x: 281, startPoint y: 231, endPoint x: 382, endPoint y: 255, distance: 104.4
click at [382, 255] on div "What is the difference between the Company Assistance Program, Mail Forwarding,…" at bounding box center [549, 165] width 552 height 203
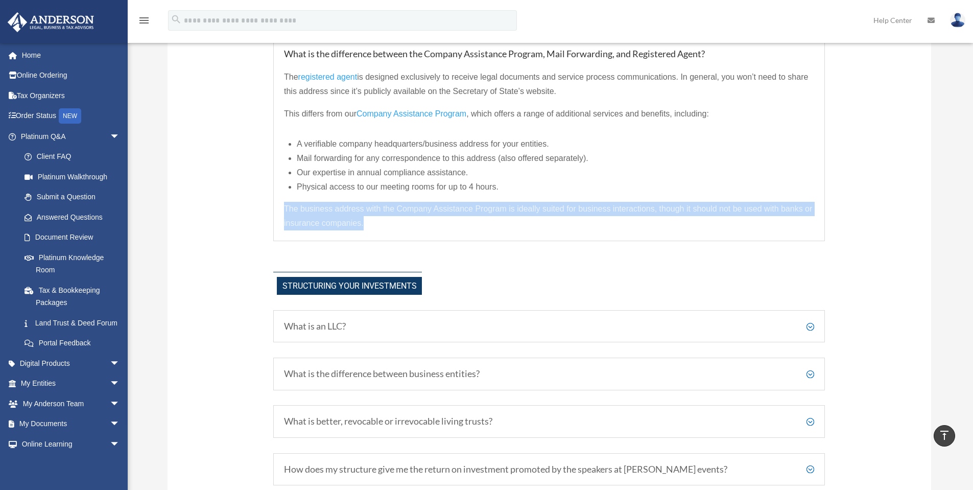
scroll to position [528, 0]
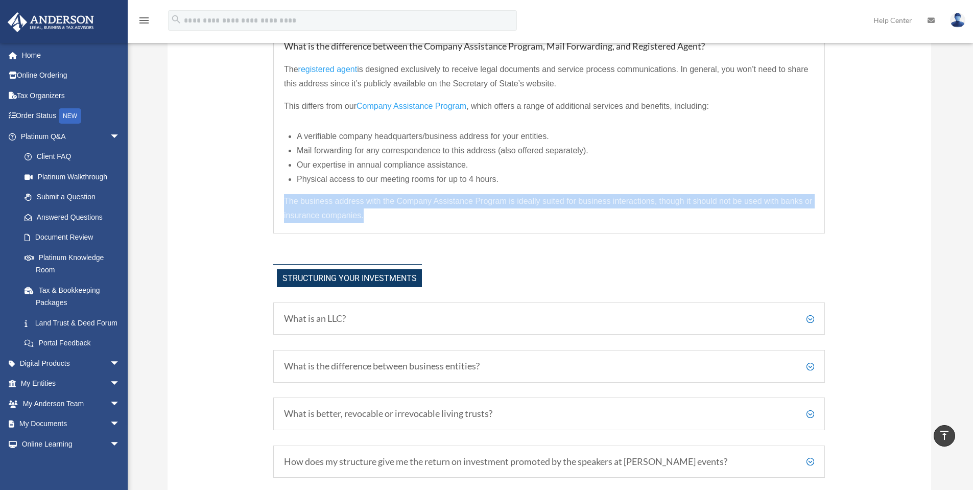
click at [396, 231] on div "What is the difference between the Company Assistance Program, Mail Forwarding,…" at bounding box center [549, 131] width 552 height 203
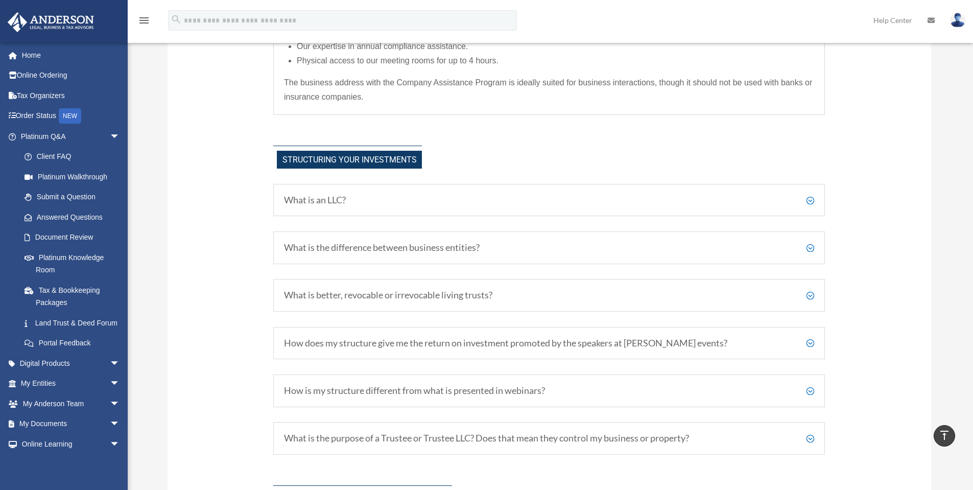
scroll to position [647, 0]
click at [499, 242] on h5 "What is the difference between business entities?" at bounding box center [549, 246] width 530 height 11
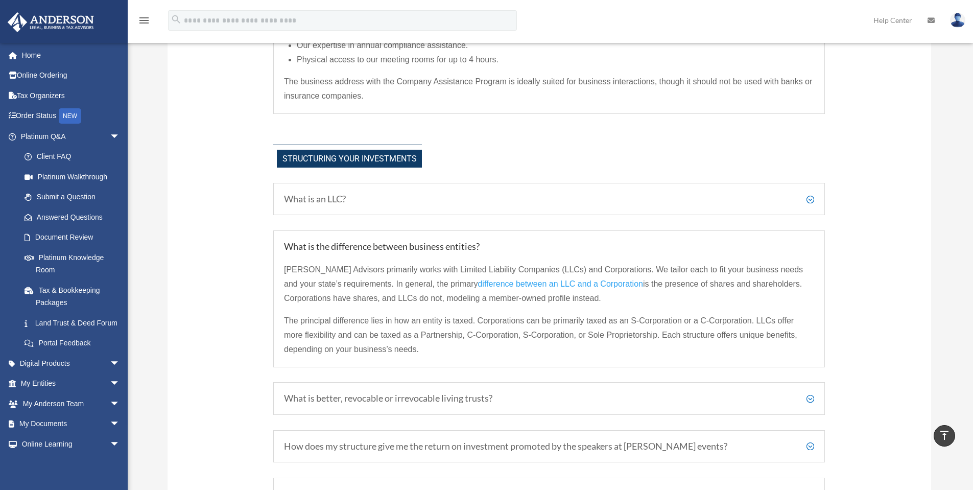
click at [499, 242] on h5 "What is the difference between business entities?" at bounding box center [549, 246] width 530 height 11
click at [503, 248] on h5 "What is the difference between business entities?" at bounding box center [549, 246] width 530 height 11
click at [492, 393] on div "What is better, revocable or irrevocable living trusts? Revocable trusts allow …" at bounding box center [549, 398] width 552 height 33
click at [558, 404] on div "What is better, revocable or irrevocable living trusts? Revocable trusts allow …" at bounding box center [549, 398] width 552 height 33
click at [804, 399] on h5 "What is better, revocable or irrevocable living trusts?" at bounding box center [549, 398] width 530 height 11
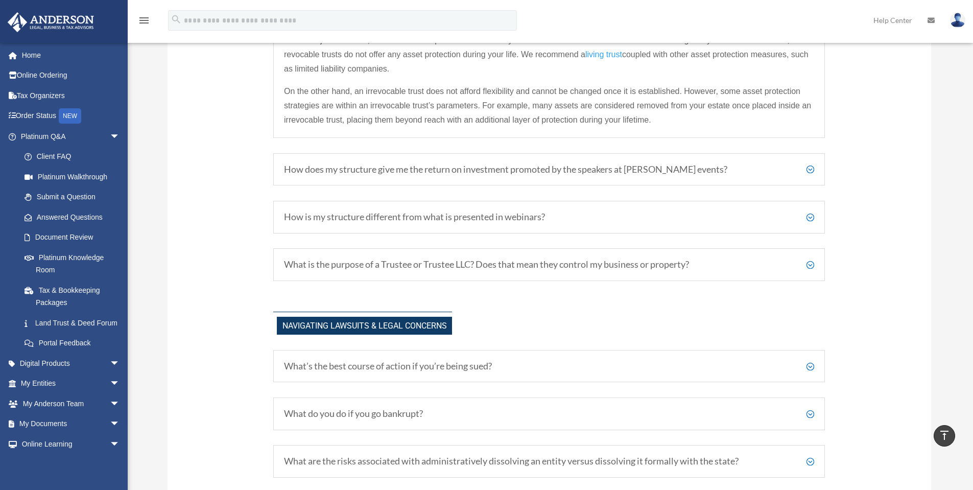
scroll to position [953, 0]
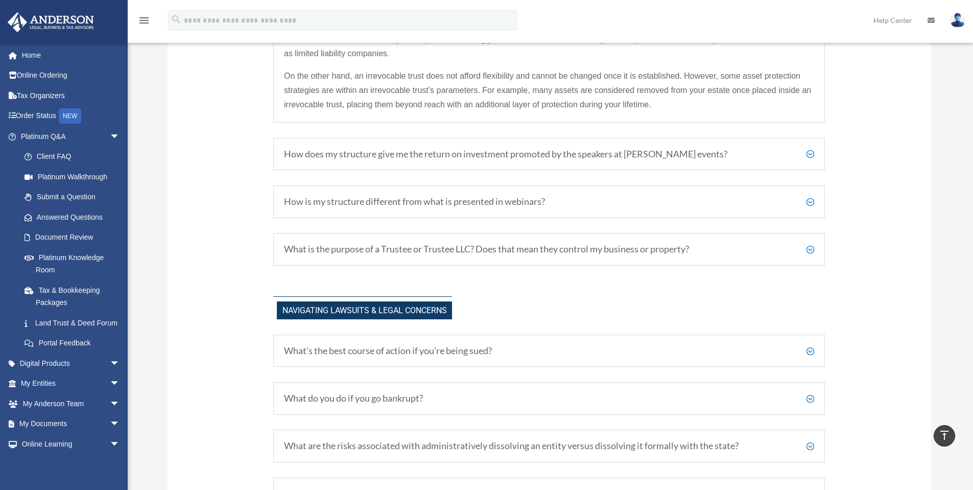
click at [809, 248] on h5 "What is the purpose of a Trustee or Trustee LLC? Does that mean they control my…" at bounding box center [549, 249] width 530 height 11
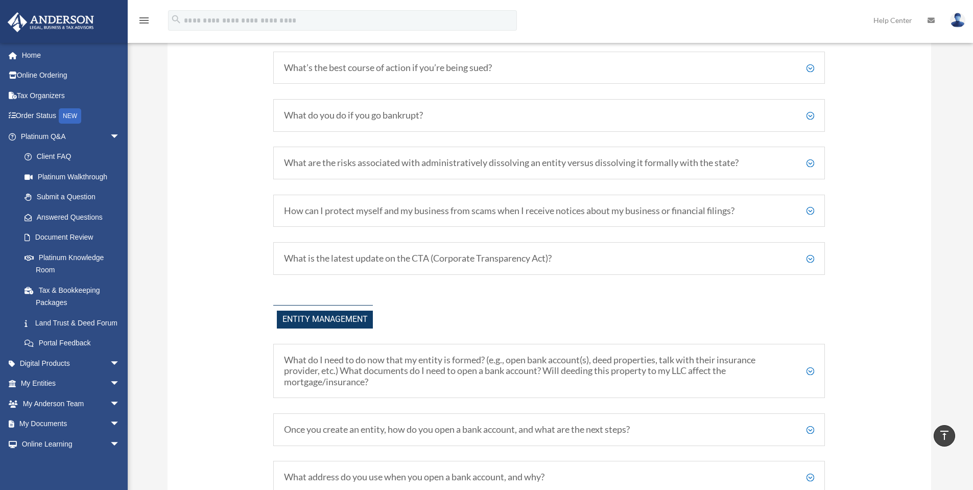
scroll to position [1209, 0]
click at [816, 160] on div "What are the risks associated with administratively dissolving an entity versus…" at bounding box center [549, 162] width 552 height 33
click at [812, 162] on h5 "What are the risks associated with administratively dissolving an entity versus…" at bounding box center [549, 161] width 530 height 11
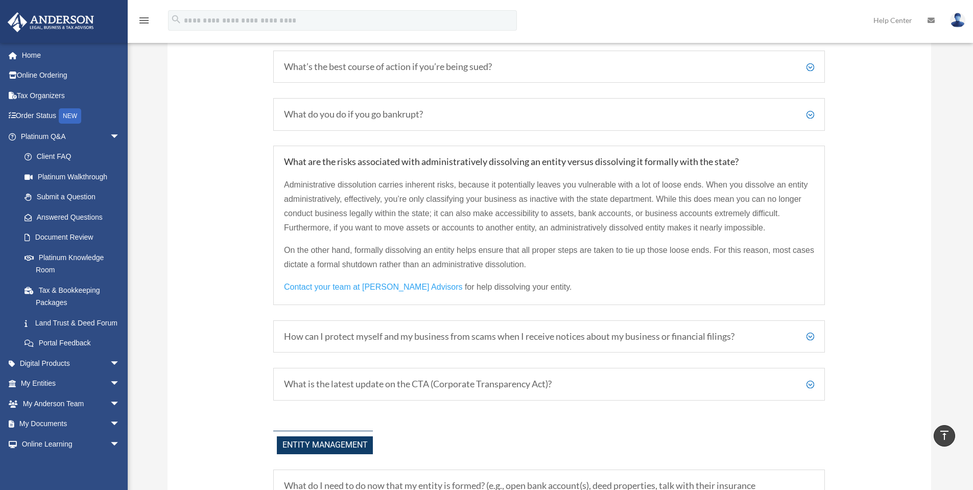
click at [811, 162] on h5 "What are the risks associated with administratively dissolving an entity versus…" at bounding box center [549, 161] width 530 height 11
click at [809, 168] on div "Administrative dissolution carries inherent risks, because it potentially leave…" at bounding box center [549, 230] width 530 height 127
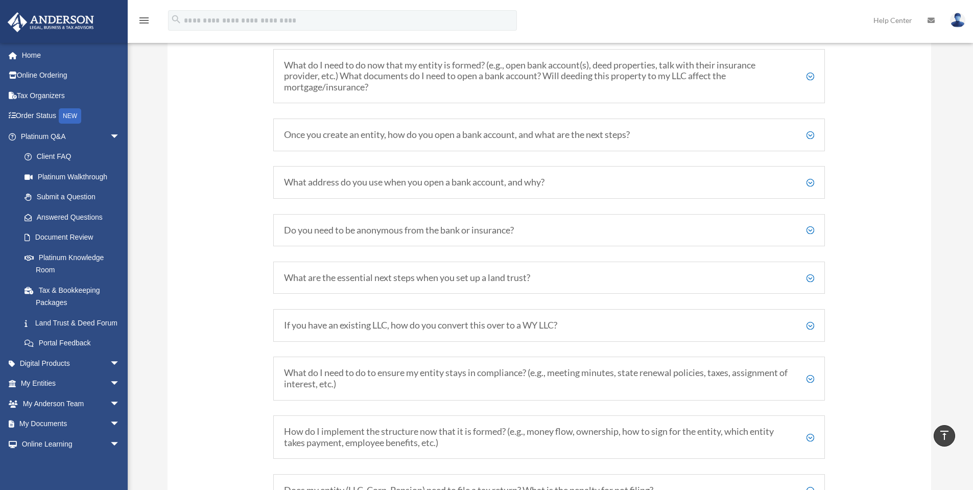
scroll to position [1634, 0]
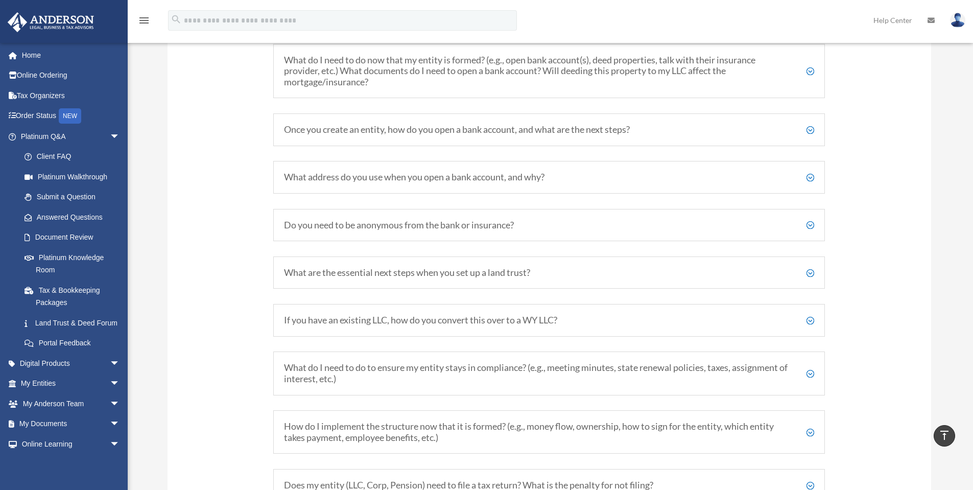
click at [809, 179] on h5 "What address do you use when you open a bank account, and why?" at bounding box center [549, 177] width 530 height 11
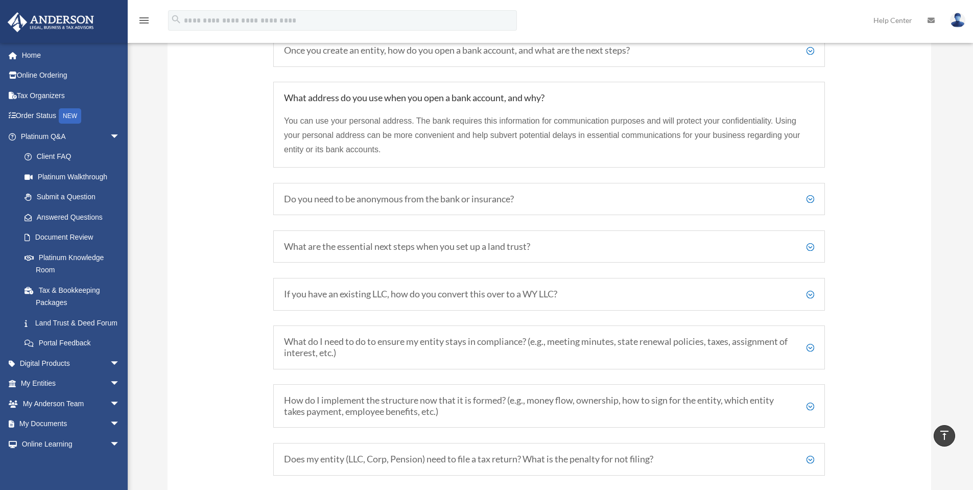
scroll to position [1719, 0]
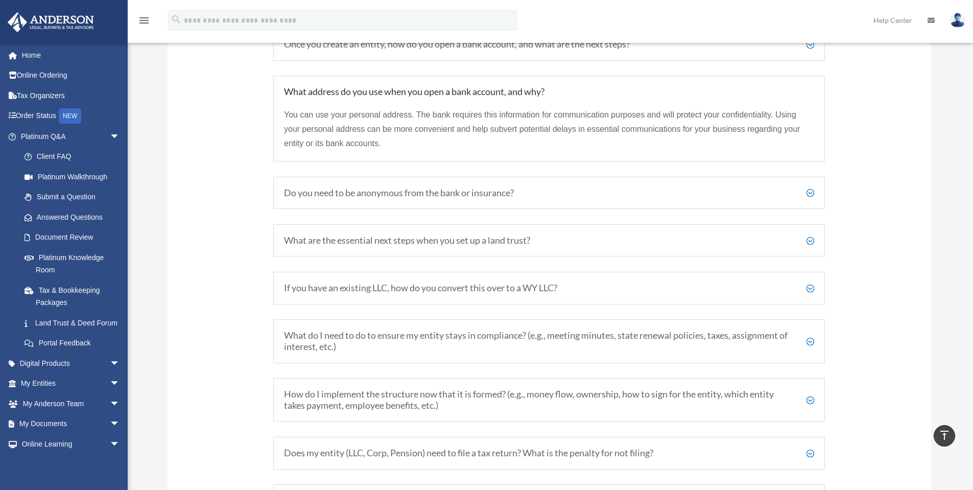
click at [809, 195] on h5 "Do you need to be anonymous from the bank or insurance?" at bounding box center [549, 192] width 530 height 11
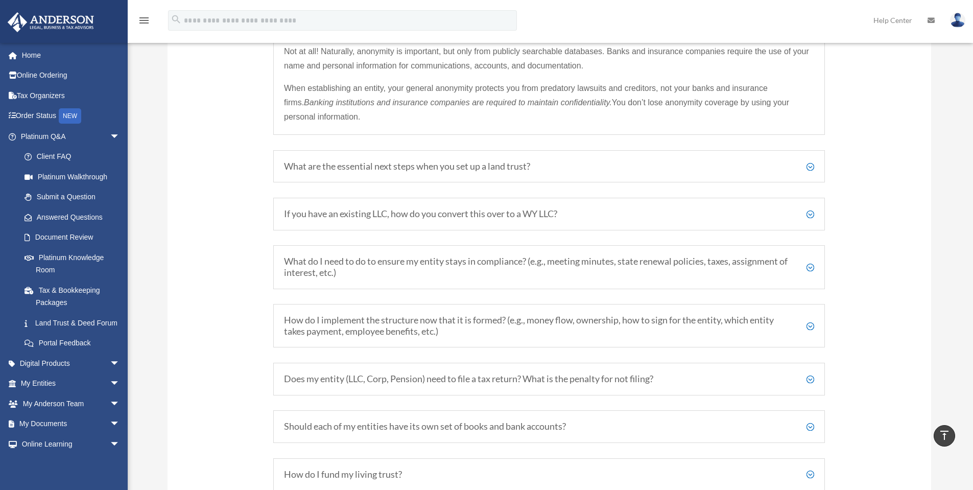
scroll to position [1838, 0]
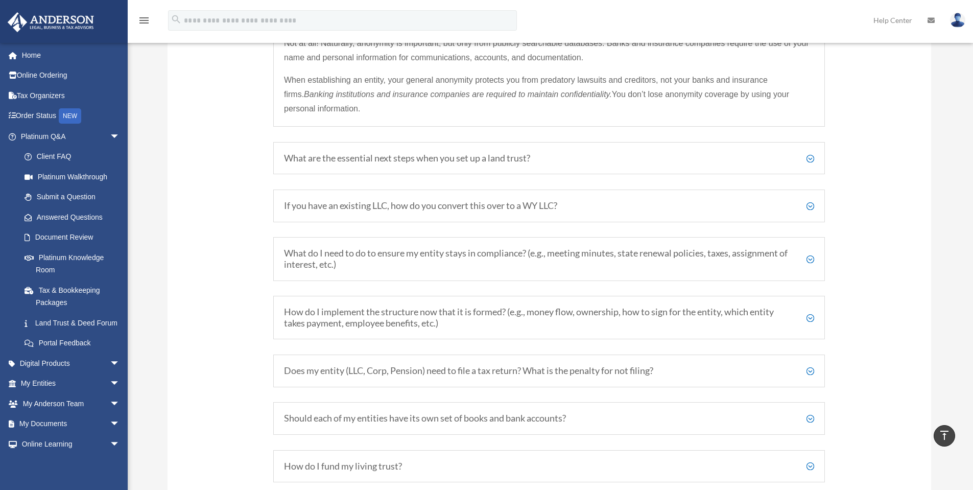
click at [810, 160] on h5 "What are the essential next steps when you set up a land trust?" at bounding box center [549, 158] width 530 height 11
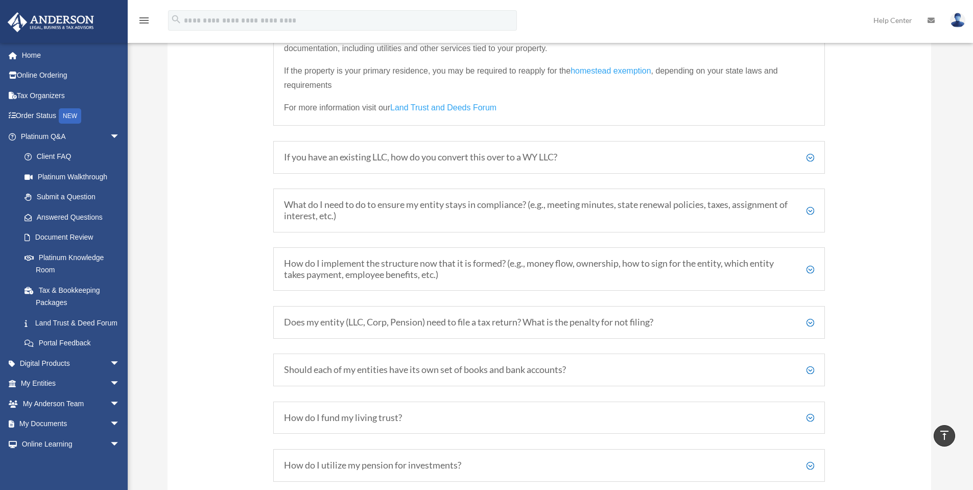
scroll to position [1941, 0]
click at [809, 162] on h5 "If you have an existing LLC, how do you convert this over to a WY LLC?" at bounding box center [549, 156] width 530 height 11
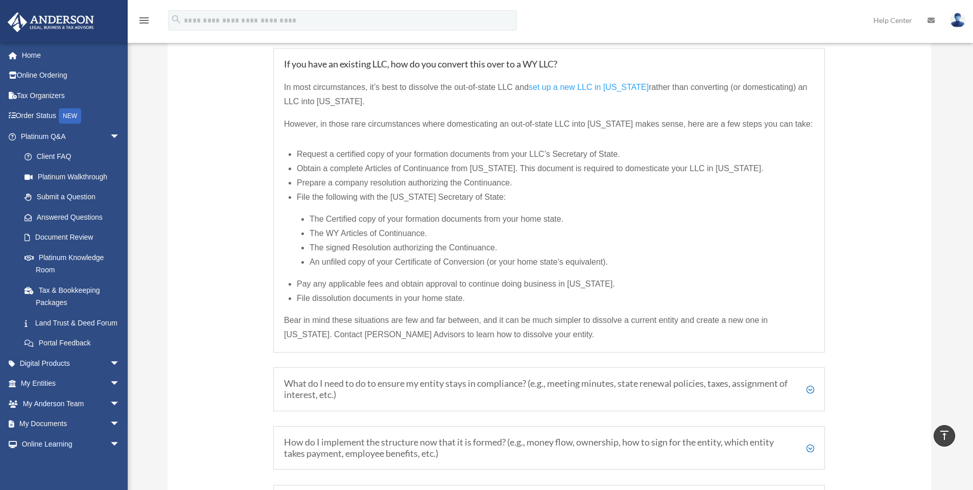
scroll to position [1878, 0]
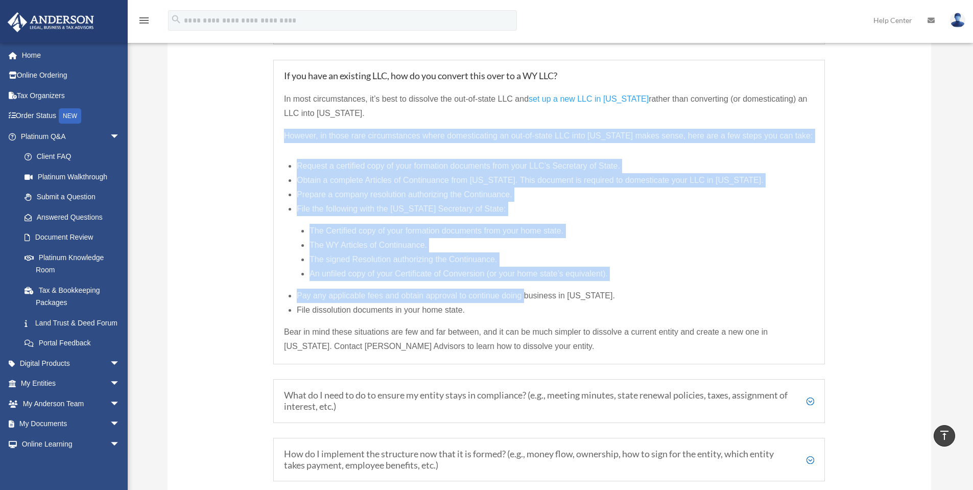
drag, startPoint x: 295, startPoint y: 135, endPoint x: 524, endPoint y: 295, distance: 279.8
click at [524, 295] on div "If you have an existing LLC, how do you convert this over to a WY LLC? In most …" at bounding box center [549, 212] width 552 height 304
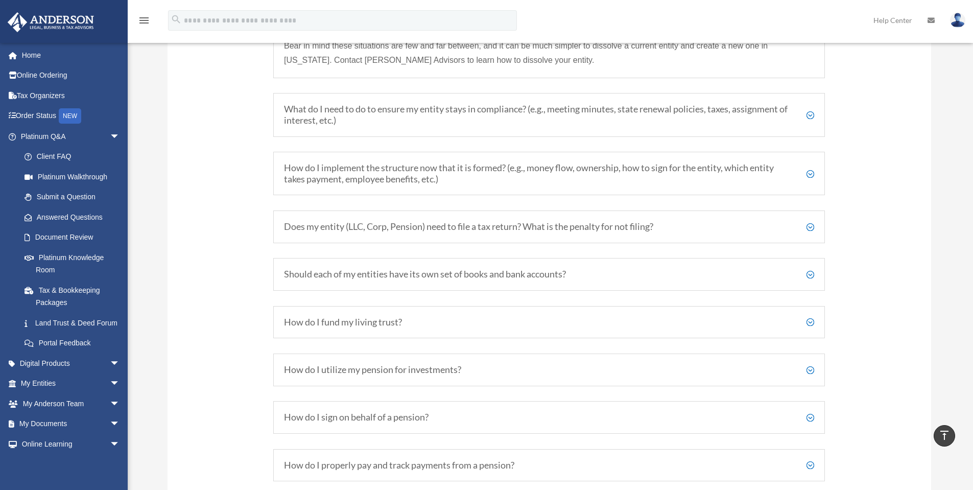
scroll to position [2168, 0]
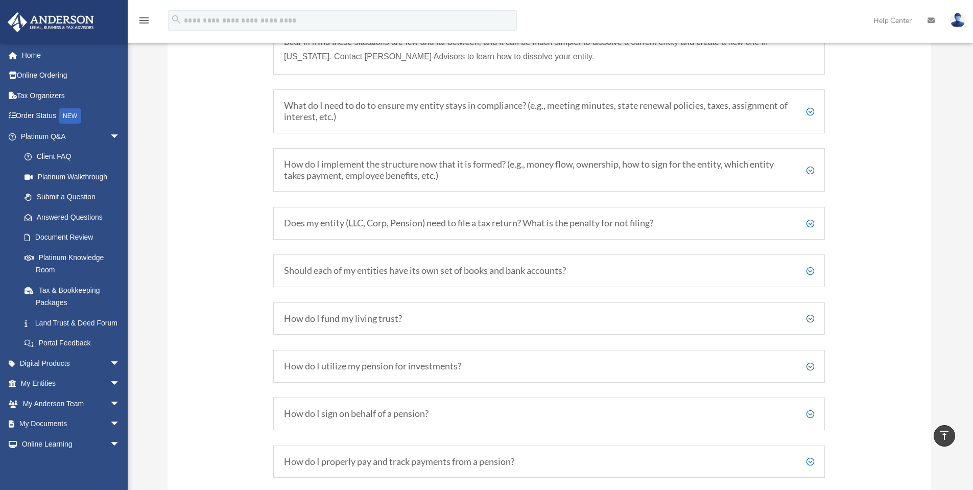
click at [809, 113] on h5 "What do I need to do to ensure my entity stays in compliance? (e.g., meeting mi…" at bounding box center [549, 111] width 530 height 22
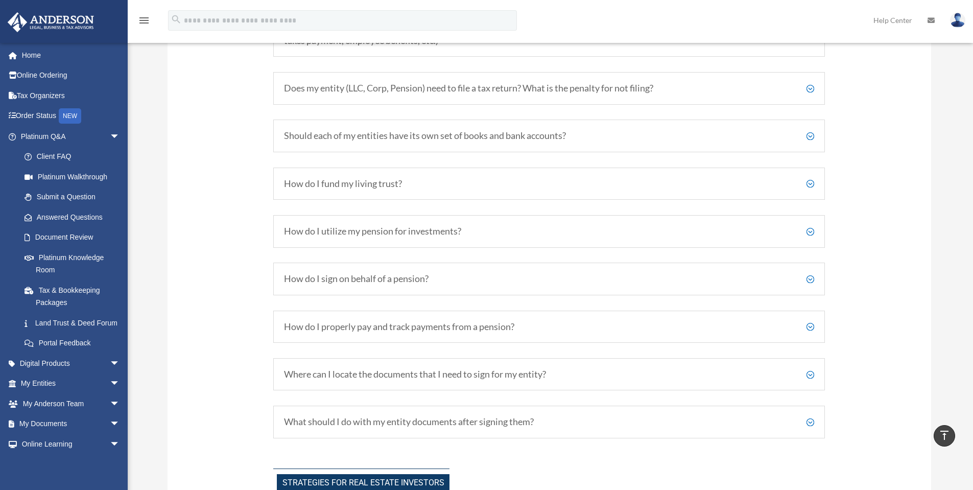
scroll to position [2121, 0]
click at [809, 93] on h5 "Does my entity (LLC, Corp, Pension) need to file a tax return? What is the pena…" at bounding box center [549, 87] width 530 height 11
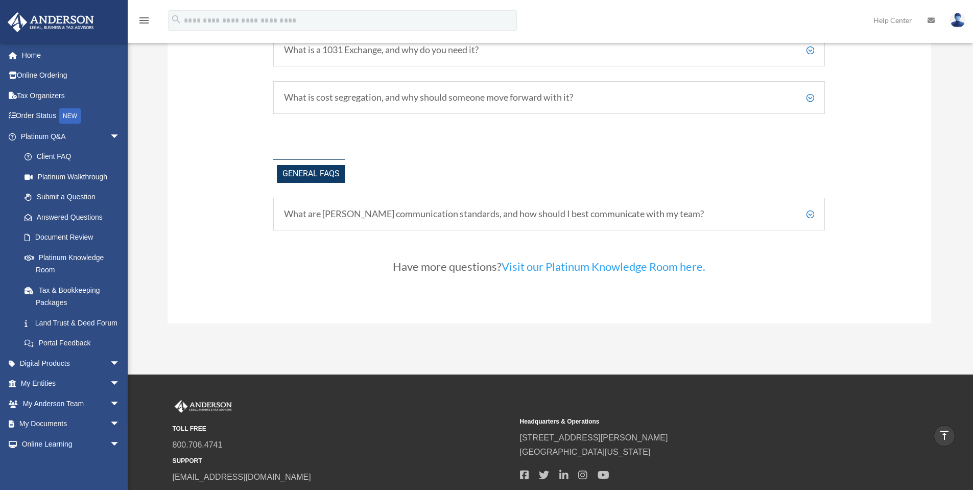
scroll to position [2639, 0]
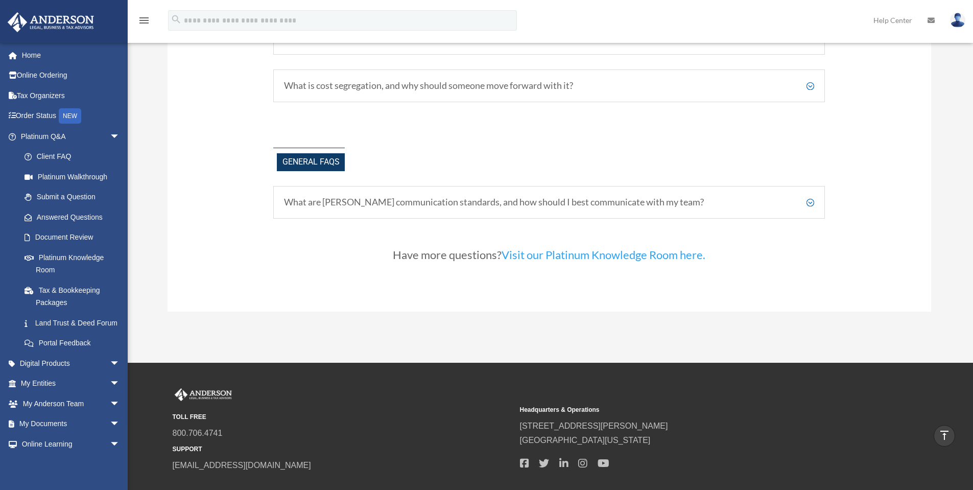
click at [803, 203] on h5 "What are Anderson's communication standards, and how should I best communicate …" at bounding box center [549, 202] width 530 height 11
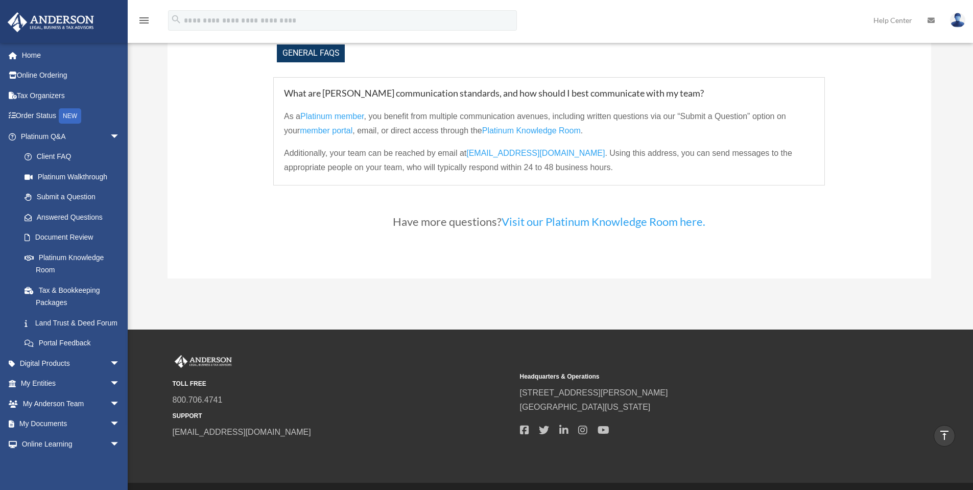
scroll to position [2758, 0]
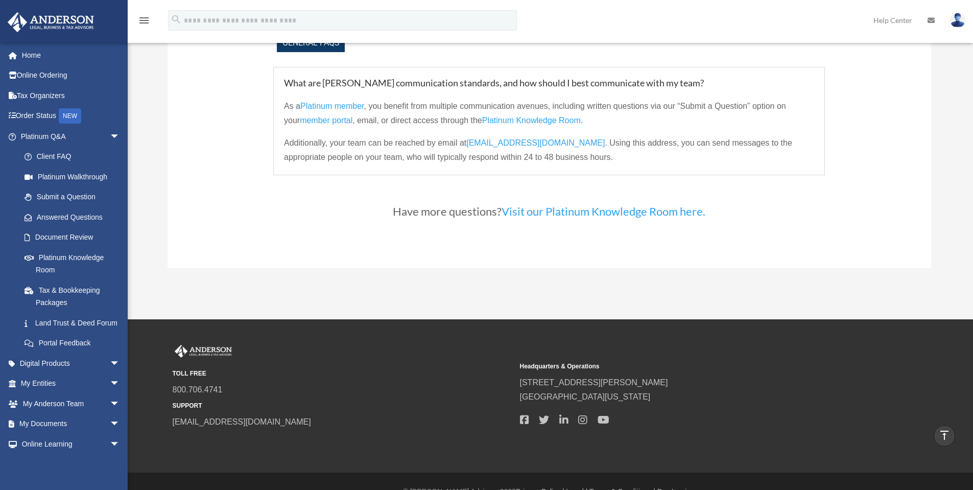
click at [553, 214] on link "Visit our Platinum Knowledge Room here." at bounding box center [603, 213] width 204 height 19
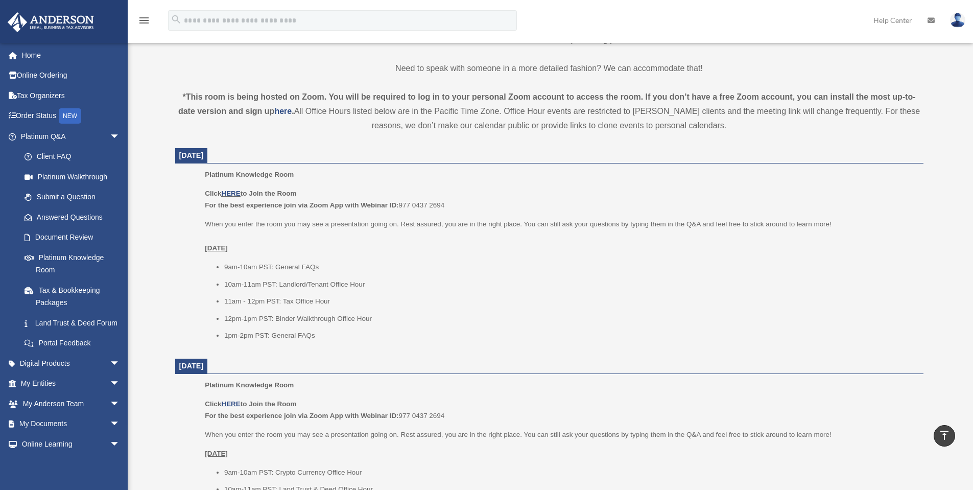
scroll to position [306, 0]
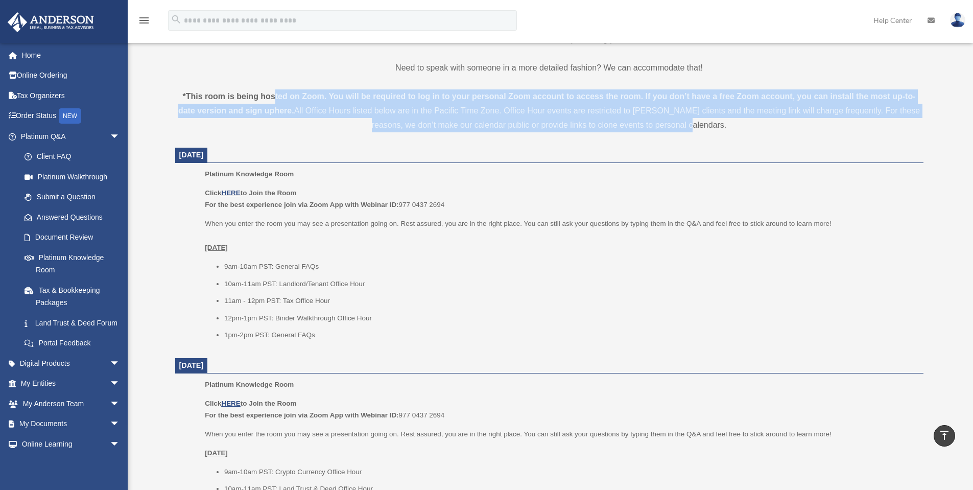
drag, startPoint x: 273, startPoint y: 92, endPoint x: 693, endPoint y: 122, distance: 420.8
click at [693, 122] on div "*This room is being hosted on Zoom. You will be required to log in to your pers…" at bounding box center [549, 110] width 748 height 43
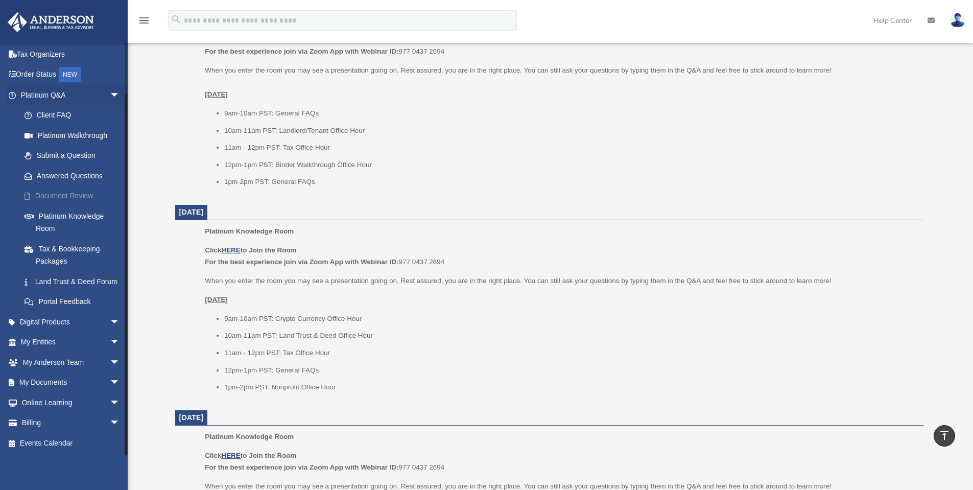
scroll to position [54, 0]
click at [52, 274] on link "Land Trust & Deed Forum" at bounding box center [74, 281] width 121 height 20
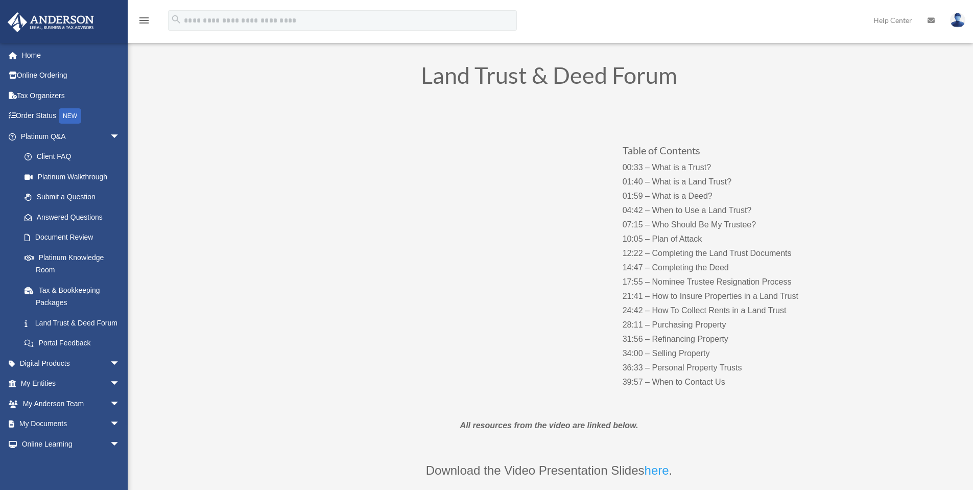
scroll to position [68, 0]
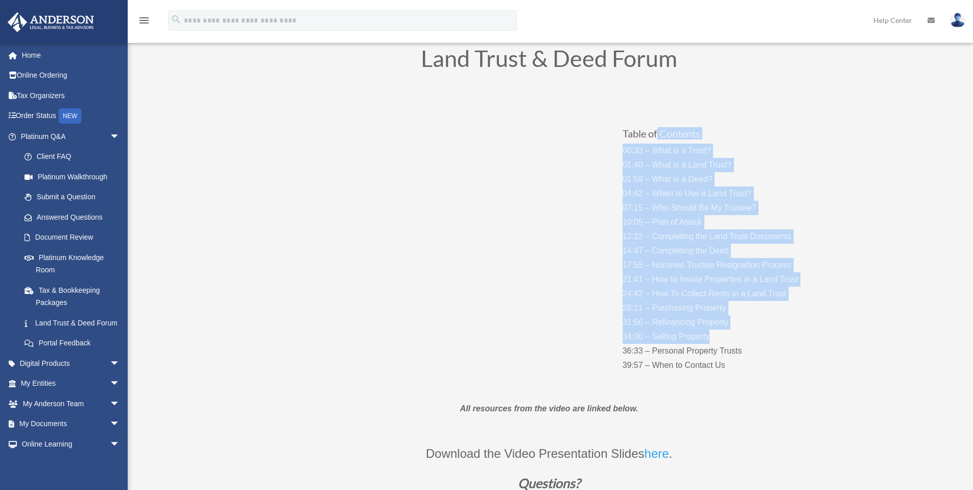
drag, startPoint x: 656, startPoint y: 142, endPoint x: 787, endPoint y: 340, distance: 237.2
click at [787, 340] on div "Table of Contents 00:33 – What is a Trust? 01:40 – What is a Land Trust? 01:59 …" at bounding box center [724, 239] width 202 height 267
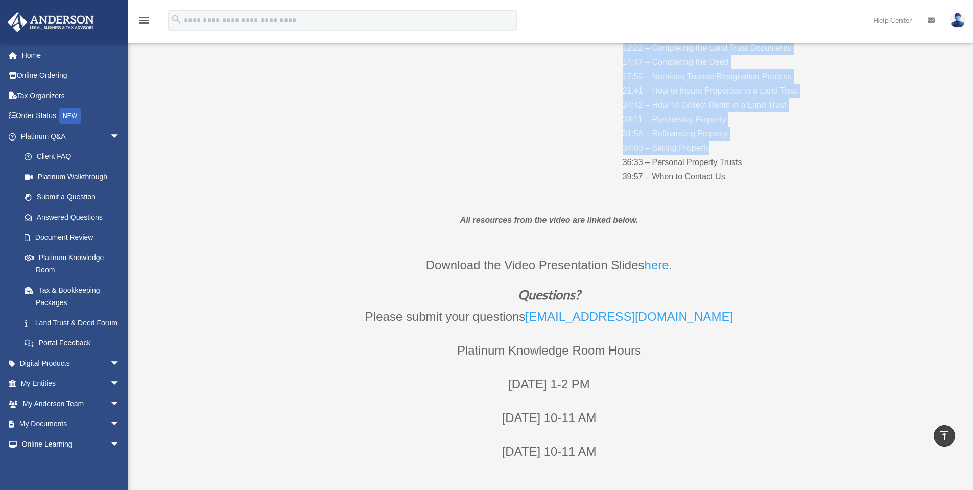
scroll to position [323, 0]
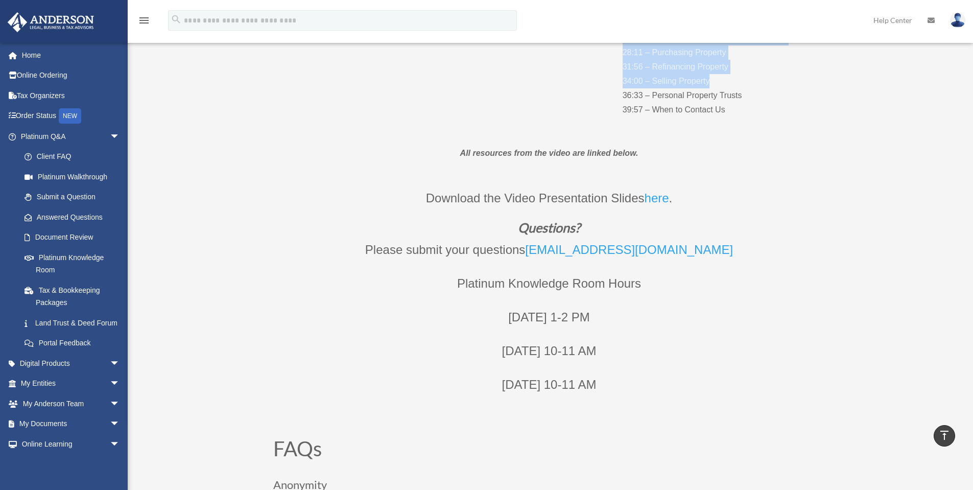
click at [654, 200] on link "here" at bounding box center [656, 200] width 25 height 19
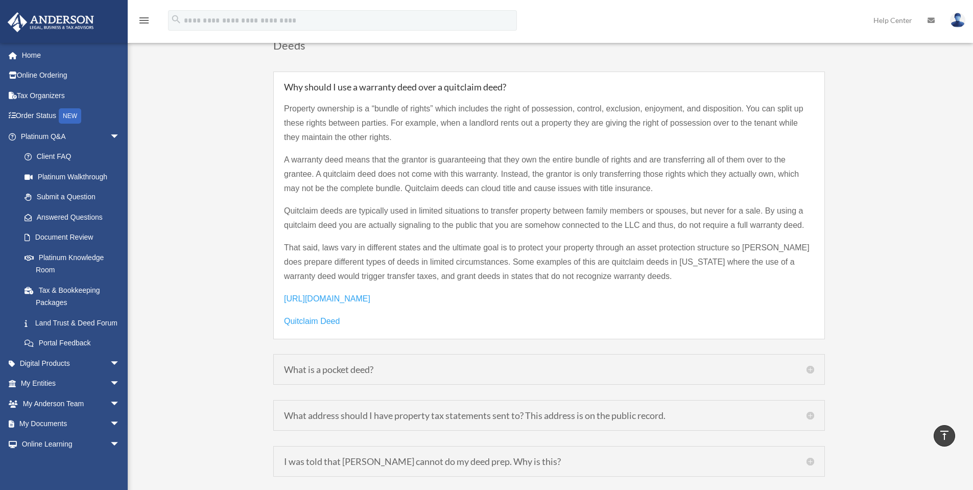
scroll to position [1447, 0]
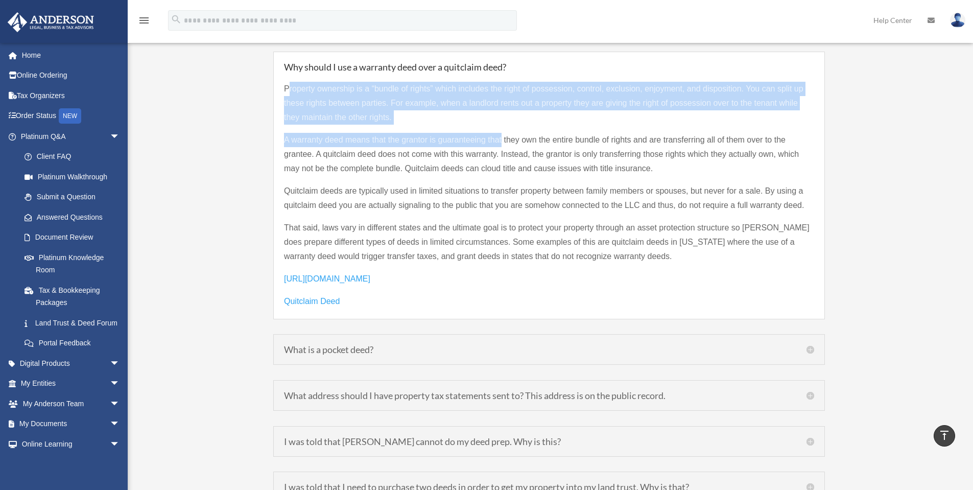
drag, startPoint x: 288, startPoint y: 71, endPoint x: 501, endPoint y: 126, distance: 219.8
click at [501, 126] on div "Property ownership is a “bundle of rights” which includes the right of possessi…" at bounding box center [549, 189] width 530 height 237
click at [491, 133] on p "A warranty deed means that the grantor is guaranteeing that they own the entire…" at bounding box center [549, 158] width 530 height 51
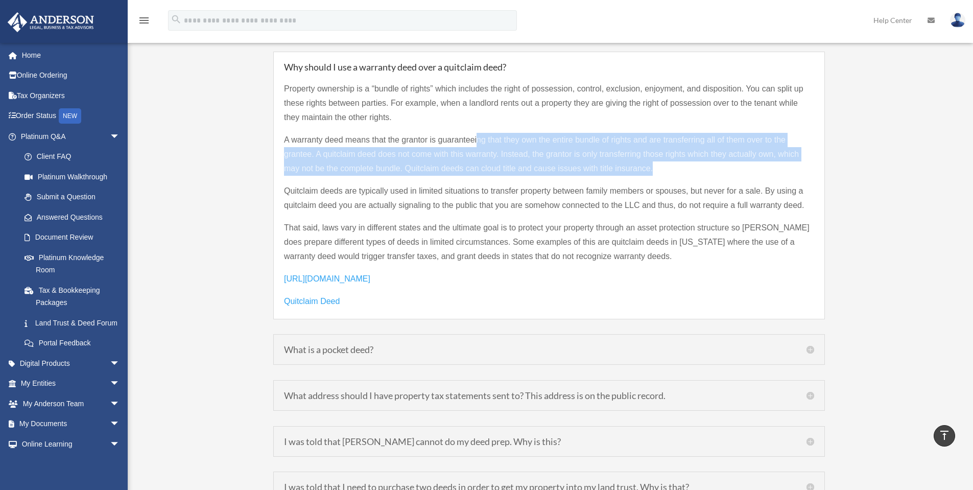
drag, startPoint x: 477, startPoint y: 126, endPoint x: 801, endPoint y: 157, distance: 324.7
click at [808, 154] on p "A warranty deed means that the grantor is guaranteeing that they own the entire…" at bounding box center [549, 158] width 530 height 51
click at [781, 158] on p "A warranty deed means that the grantor is guaranteeing that they own the entire…" at bounding box center [549, 158] width 530 height 51
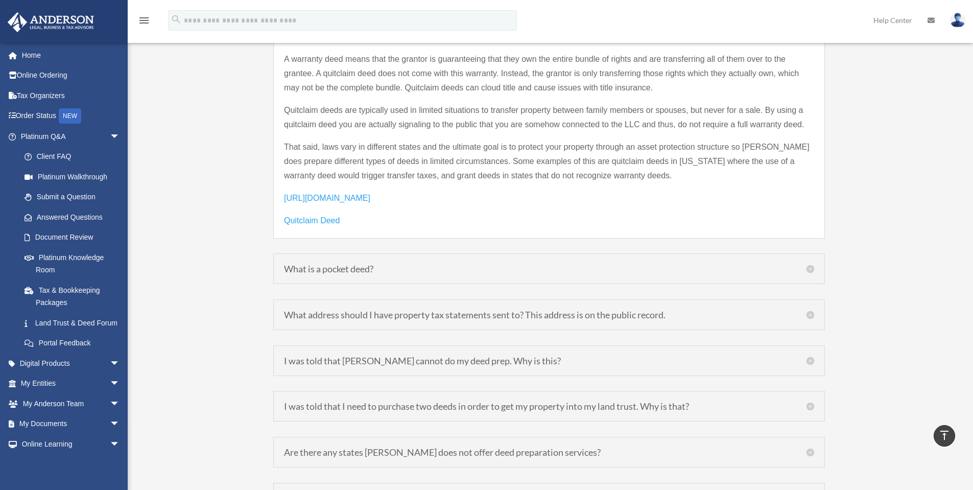
scroll to position [1532, 0]
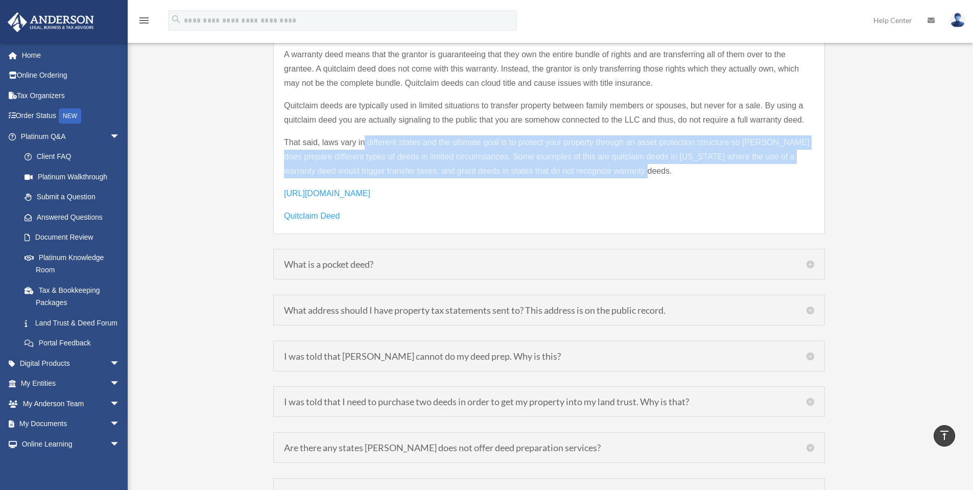
drag, startPoint x: 363, startPoint y: 131, endPoint x: 664, endPoint y: 158, distance: 302.6
click at [664, 158] on p "That said, laws vary in different states and the ultimate goal is to protect yo…" at bounding box center [549, 160] width 530 height 51
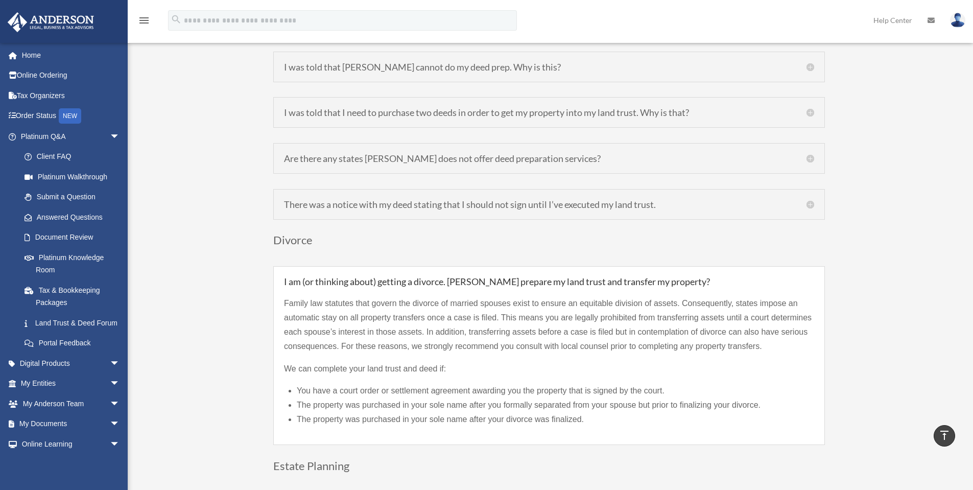
scroll to position [1822, 0]
click at [637, 62] on h5 "I was told that Anderson cannot do my deed prep. Why is this?" at bounding box center [549, 66] width 530 height 9
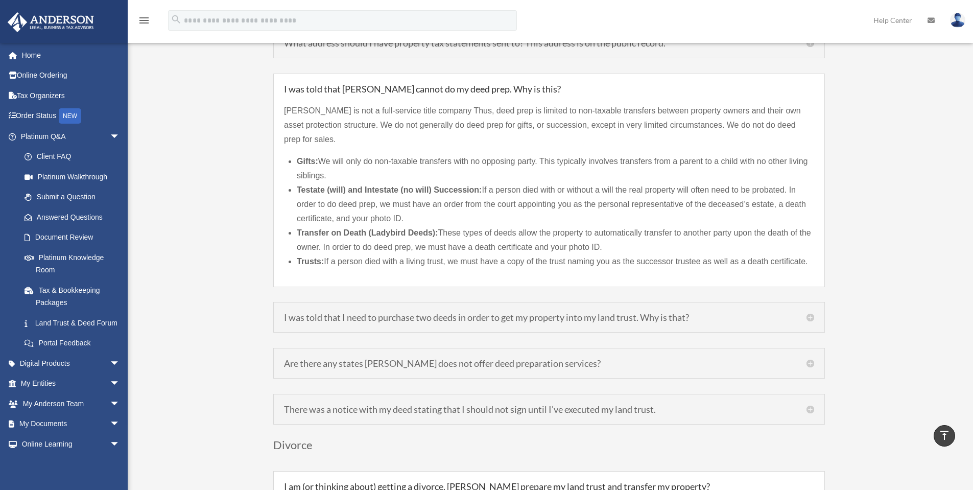
scroll to position [1562, 0]
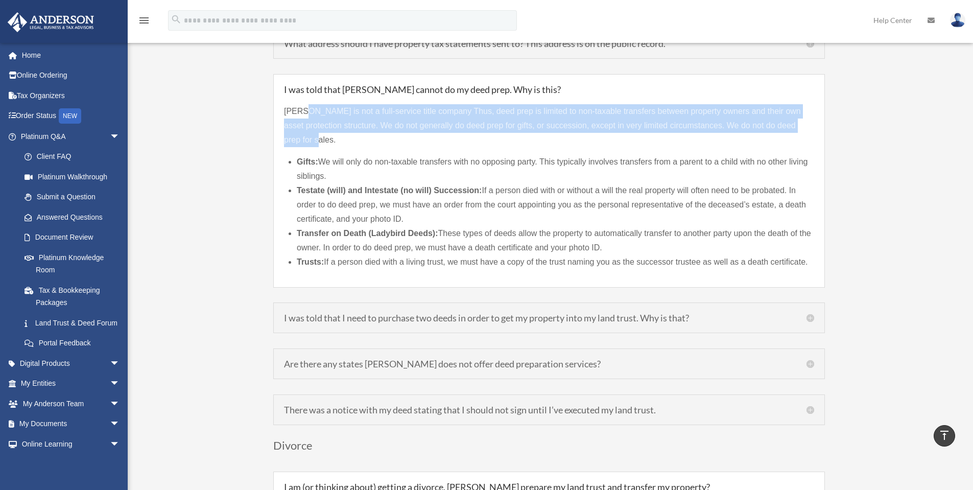
drag, startPoint x: 305, startPoint y: 96, endPoint x: 607, endPoint y: 121, distance: 303.3
click at [607, 121] on p "Anderson is not a full-service title company Thus, deed prep is limited to non-…" at bounding box center [549, 125] width 530 height 43
click at [446, 123] on p "Anderson is not a full-service title company Thus, deed prep is limited to non-…" at bounding box center [549, 125] width 530 height 43
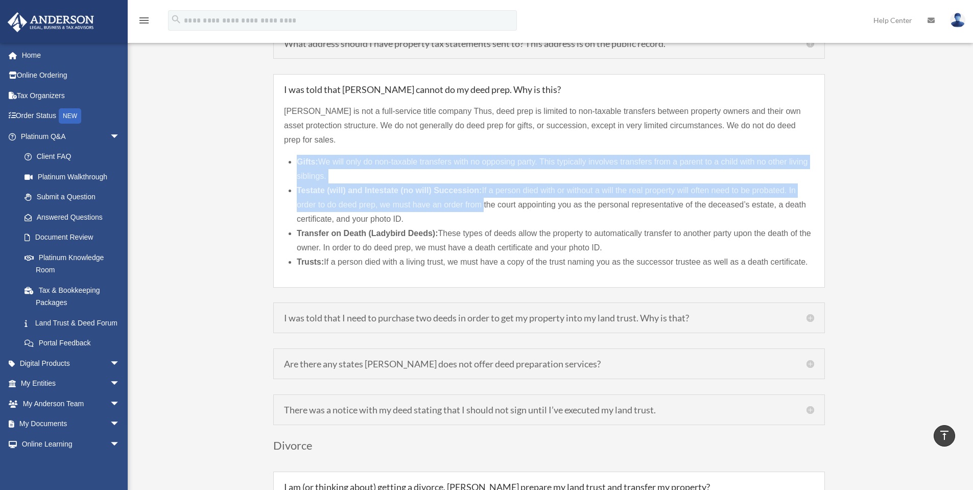
drag, startPoint x: 293, startPoint y: 144, endPoint x: 505, endPoint y: 192, distance: 217.3
click at [497, 192] on div "Anderson is not a full-service title company Thus, deed prep is limited to non-…" at bounding box center [549, 181] width 530 height 175
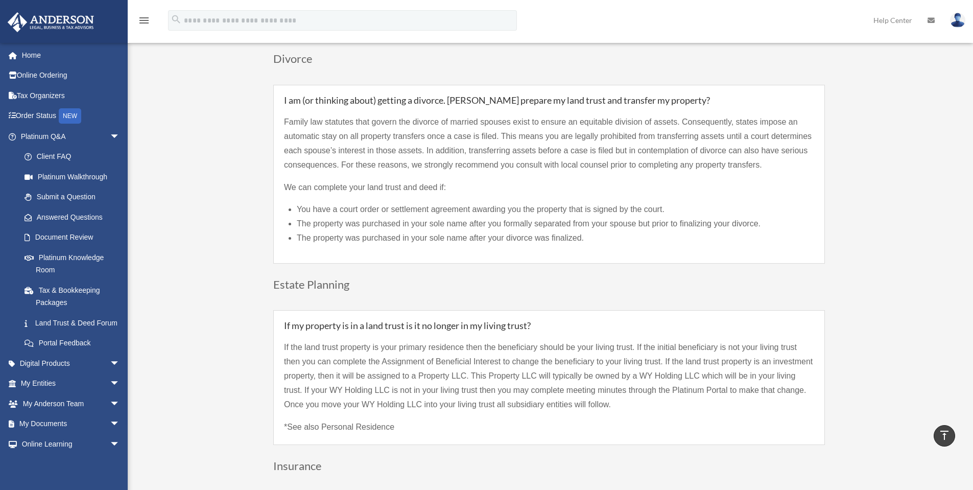
scroll to position [1953, 0]
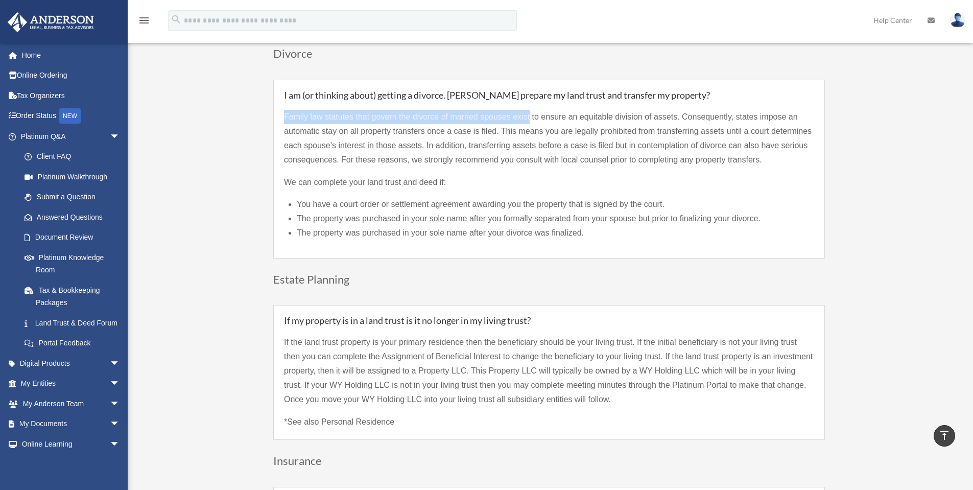
drag, startPoint x: 281, startPoint y: 100, endPoint x: 530, endPoint y: 101, distance: 248.7
click at [530, 101] on div "I am (or thinking about) getting a divorce. Can Anderson prepare my land trust …" at bounding box center [549, 169] width 552 height 179
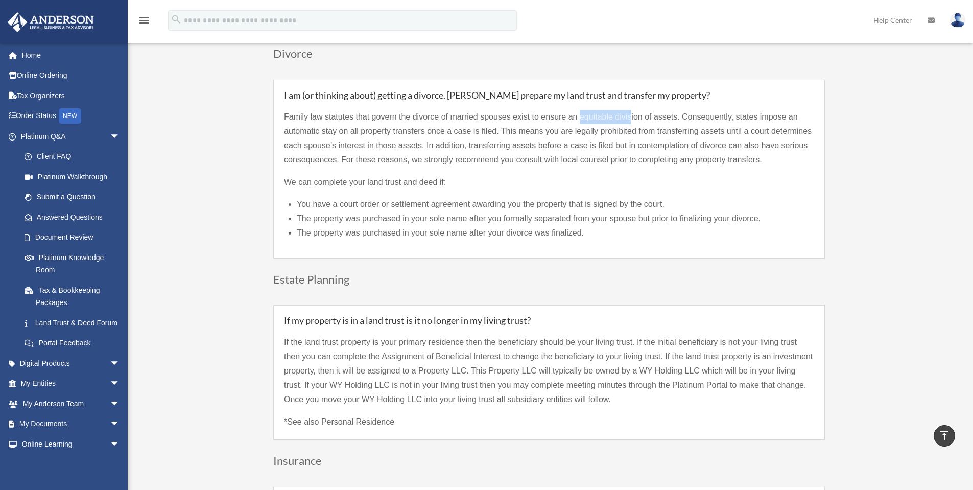
drag, startPoint x: 626, startPoint y: 101, endPoint x: 634, endPoint y: 101, distance: 7.7
click at [634, 110] on p "Family law statutes that govern the divorce of married spouses exist to ensure …" at bounding box center [549, 142] width 530 height 65
click at [739, 110] on p "Family law statutes that govern the divorce of married spouses exist to ensure …" at bounding box center [549, 142] width 530 height 65
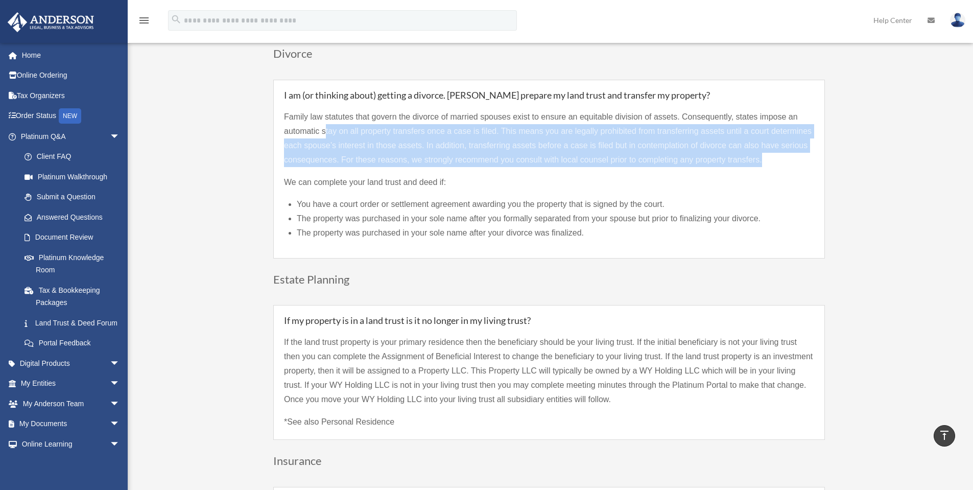
drag, startPoint x: 326, startPoint y: 116, endPoint x: 805, endPoint y: 144, distance: 480.3
click at [805, 144] on p "Family law statutes that govern the divorce of married spouses exist to ensure …" at bounding box center [549, 142] width 530 height 65
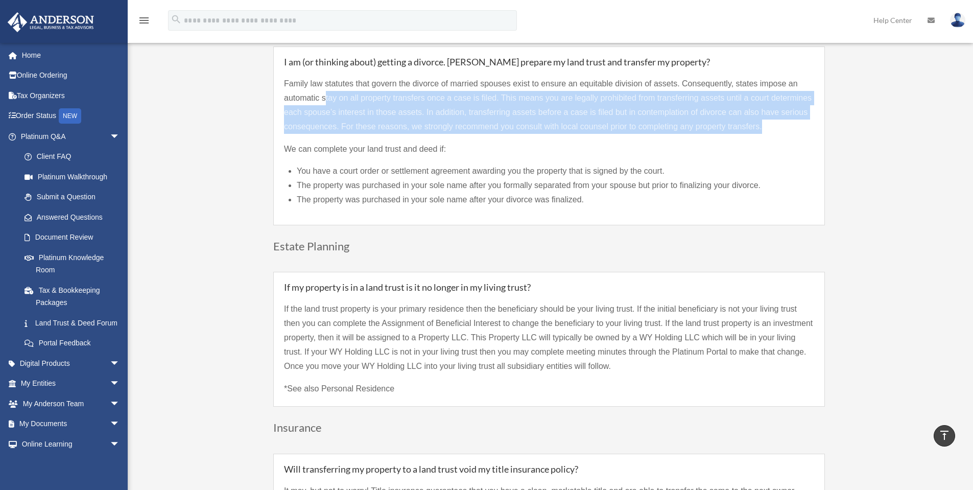
scroll to position [1987, 0]
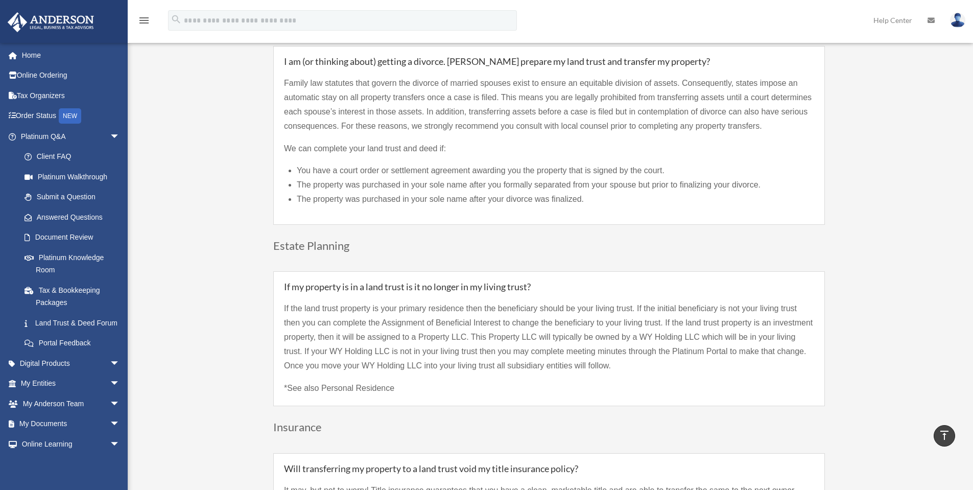
click at [614, 163] on li "You have a court order or settlement agreement awarding you the property that i…" at bounding box center [555, 170] width 517 height 14
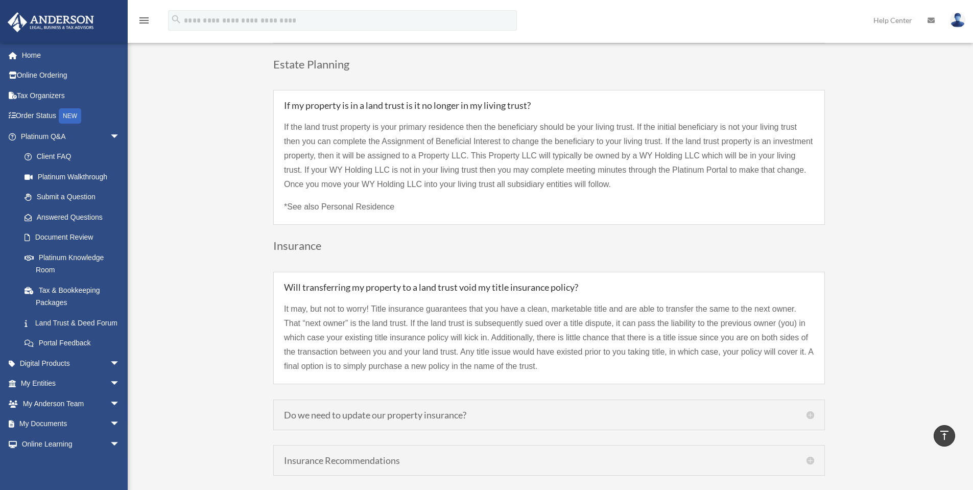
scroll to position [2174, 0]
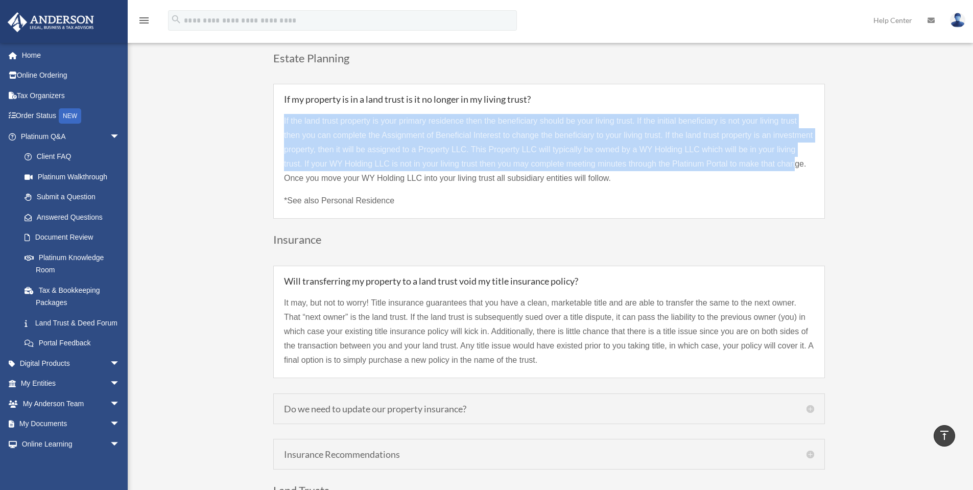
drag, startPoint x: 283, startPoint y: 106, endPoint x: 795, endPoint y: 143, distance: 512.6
click at [795, 143] on div "If my property is in a land trust is it no longer in my living trust? If the la…" at bounding box center [549, 151] width 552 height 135
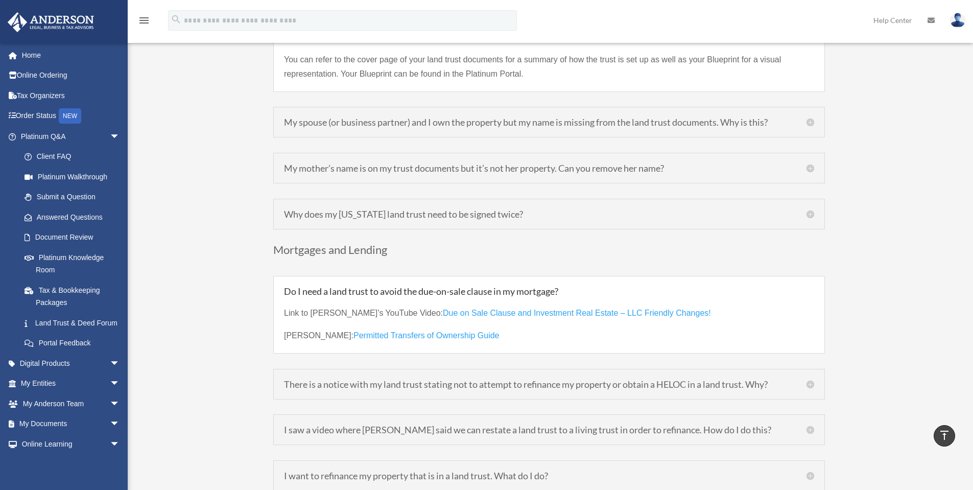
scroll to position [2685, 0]
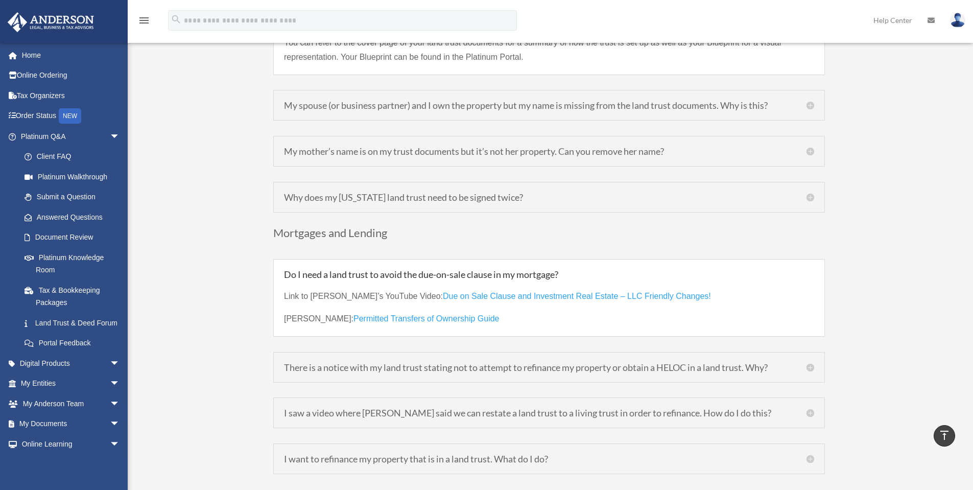
click at [514, 101] on h5 "My spouse (or business partner) and I own the property but my name is missing f…" at bounding box center [549, 105] width 530 height 9
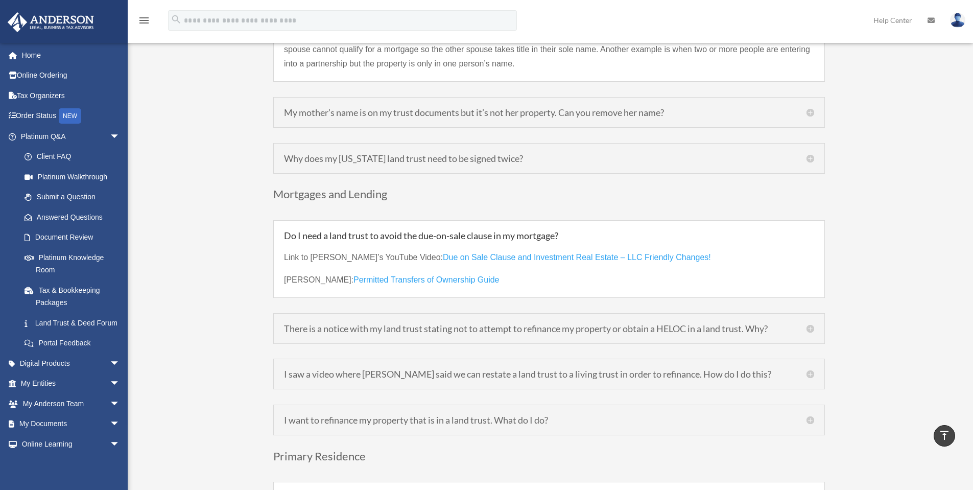
scroll to position [2753, 0]
click at [512, 107] on h5 "My mother’s name is on my trust documents but it’s not her property. Can you re…" at bounding box center [549, 111] width 530 height 9
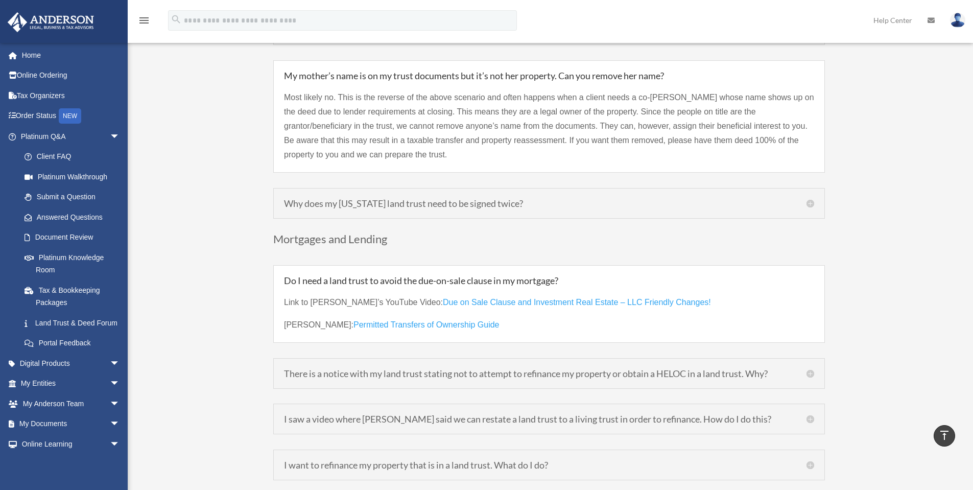
scroll to position [2719, 0]
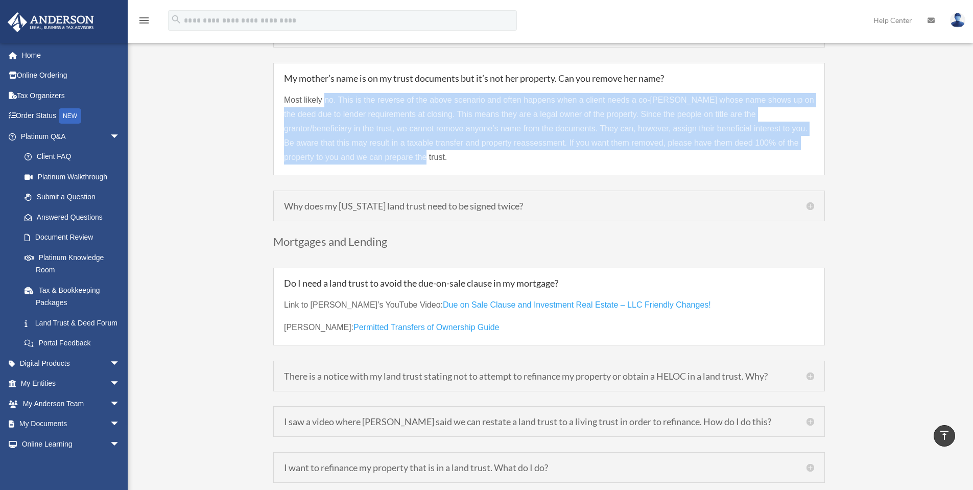
drag, startPoint x: 325, startPoint y: 86, endPoint x: 812, endPoint y: 140, distance: 489.7
click at [812, 140] on p "Most likely no. This is the reverse of the above scenario and often happens whe…" at bounding box center [549, 128] width 530 height 71
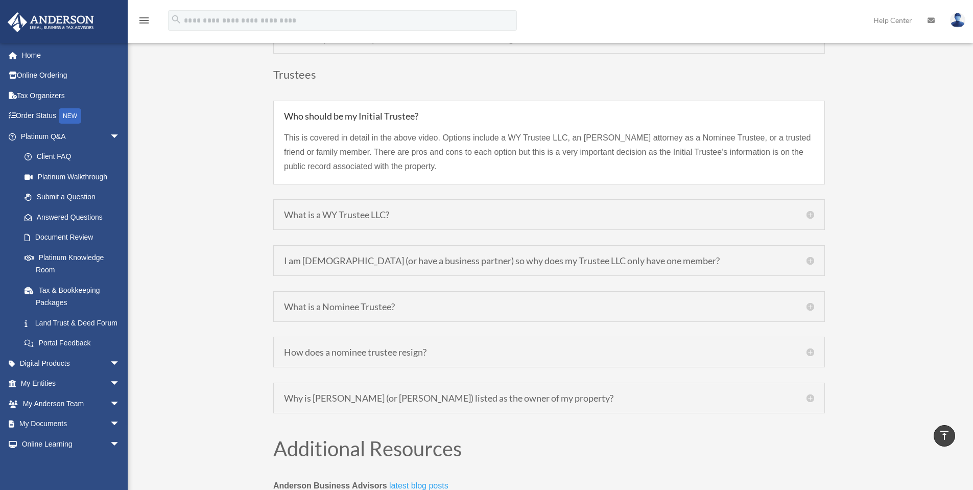
scroll to position [3792, 0]
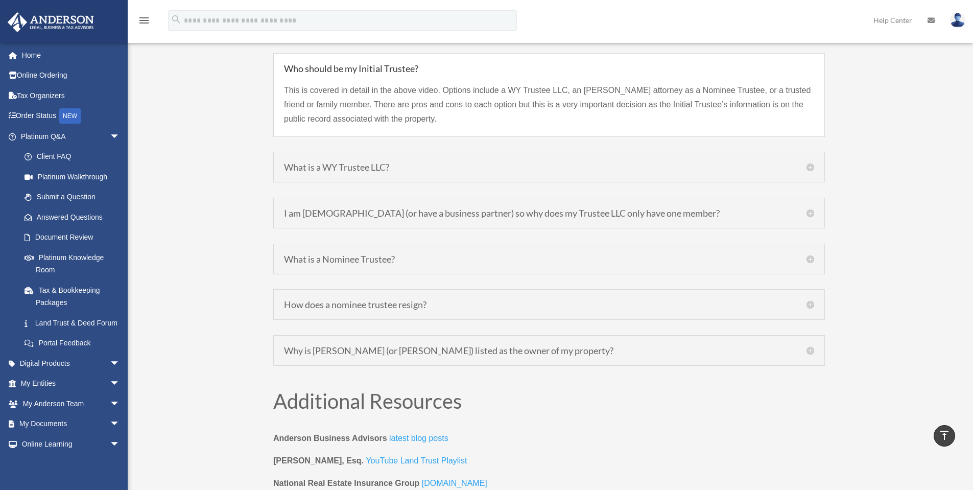
click at [506, 158] on div "What is a WY Trustee LLC? The Trustee LLC is merely a placeholder so that your …" at bounding box center [549, 167] width 552 height 31
click at [494, 162] on h5 "What is a WY Trustee LLC?" at bounding box center [549, 166] width 530 height 9
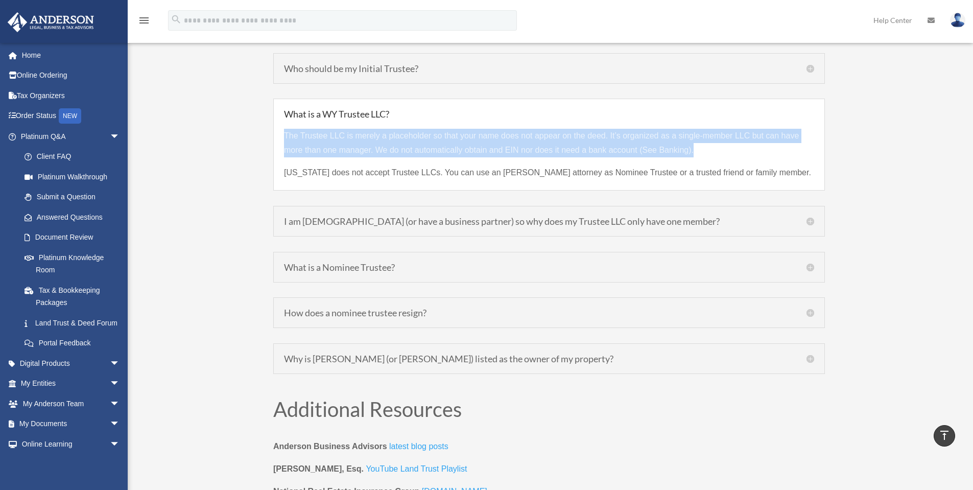
drag, startPoint x: 283, startPoint y: 118, endPoint x: 809, endPoint y: 131, distance: 525.6
click at [809, 131] on div "What is a WY Trustee LLC? The Trustee LLC is merely a placeholder so that your …" at bounding box center [549, 145] width 552 height 92
click at [543, 137] on p "The Trustee LLC is merely a placeholder so that your name does not appear on th…" at bounding box center [549, 147] width 530 height 37
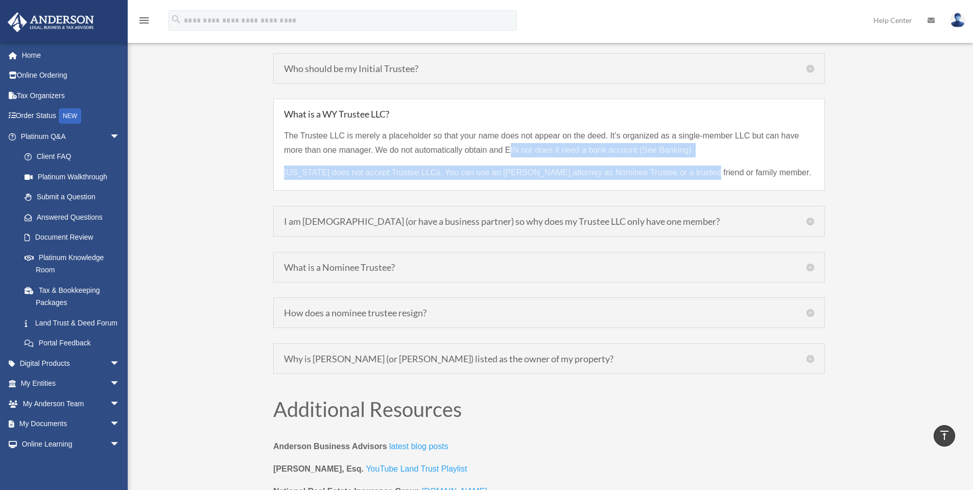
drag, startPoint x: 508, startPoint y: 133, endPoint x: 701, endPoint y: 154, distance: 194.2
click at [701, 154] on div "The Trustee LLC is merely a placeholder so that your name does not appear on th…" at bounding box center [549, 148] width 530 height 61
click at [520, 165] on p "Massachusetts does not accept Trustee LLCs. You can use an Anderson attorney as…" at bounding box center [549, 172] width 530 height 14
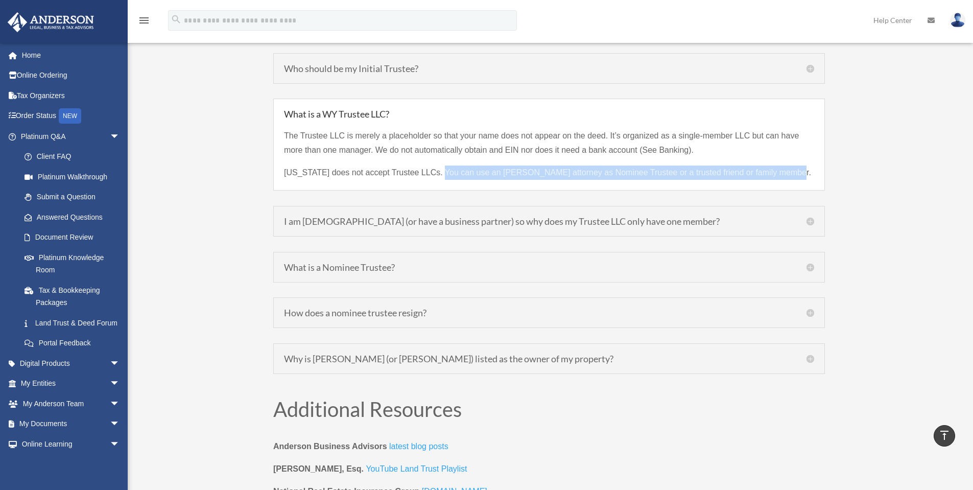
drag, startPoint x: 443, startPoint y: 156, endPoint x: 788, endPoint y: 157, distance: 345.2
click at [788, 165] on p "Massachusetts does not accept Trustee LLCs. You can use an Anderson attorney as…" at bounding box center [549, 172] width 530 height 14
click at [784, 165] on p "Massachusetts does not accept Trustee LLCs. You can use an Anderson attorney as…" at bounding box center [549, 172] width 530 height 14
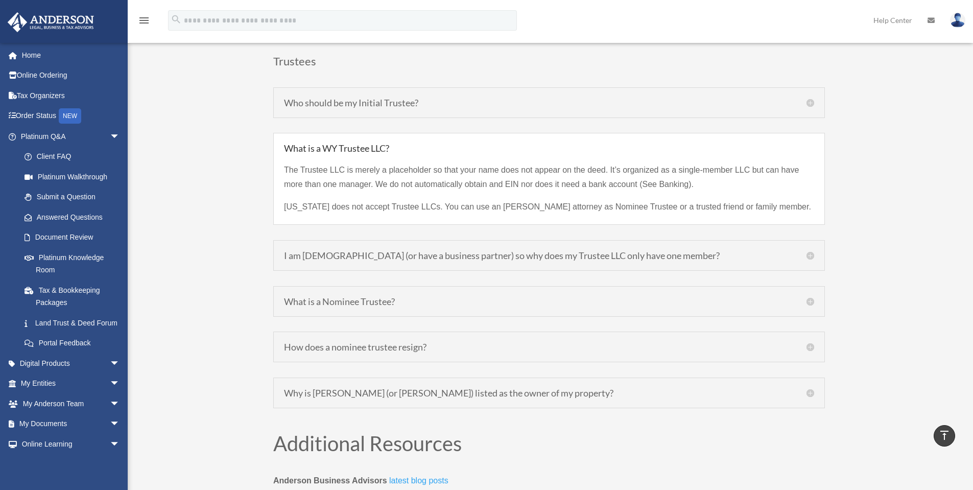
scroll to position [3741, 0]
